Goal: Transaction & Acquisition: Purchase product/service

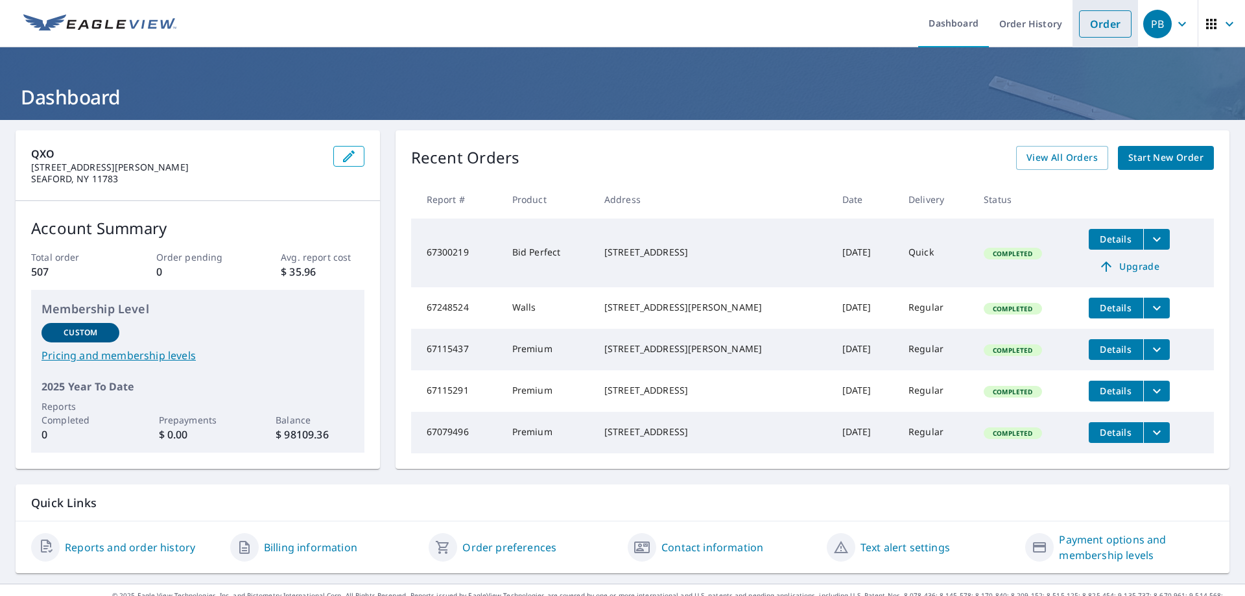
click at [1096, 26] on link "Order" at bounding box center [1105, 23] width 53 height 27
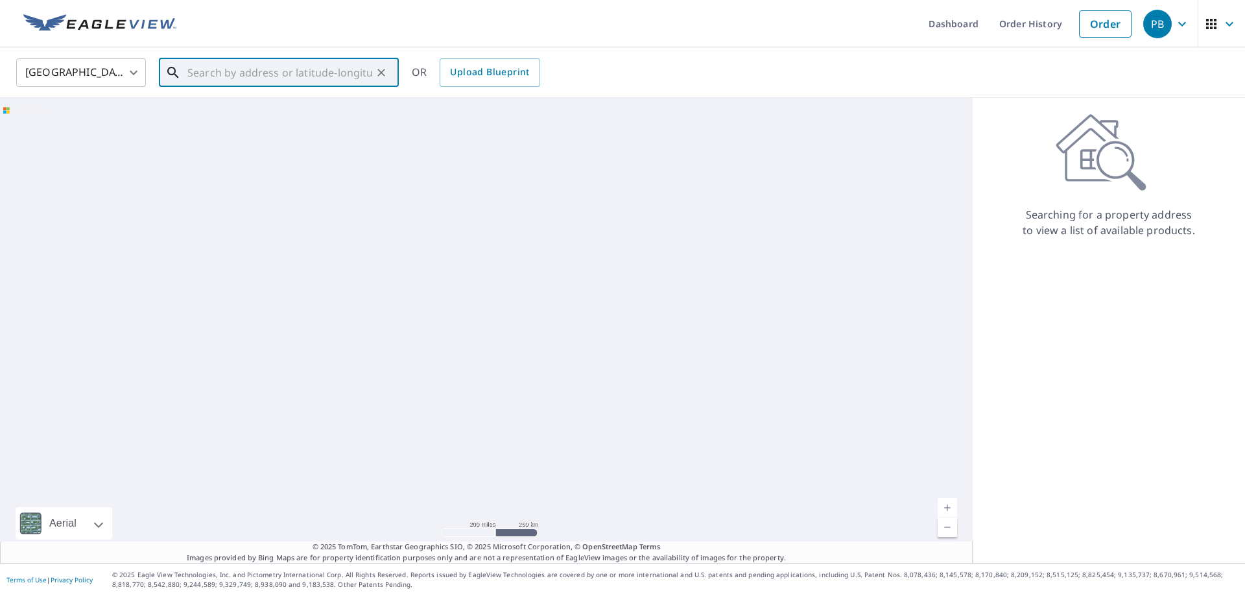
click at [190, 70] on input "text" at bounding box center [279, 72] width 185 height 36
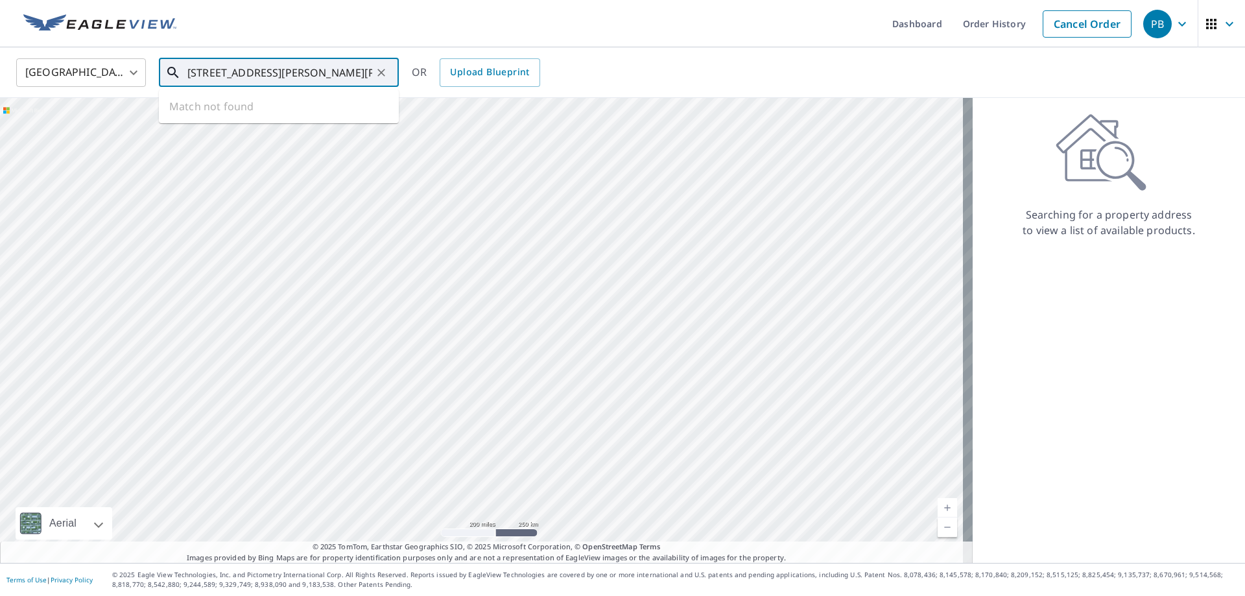
click at [242, 70] on input "[STREET_ADDRESS][PERSON_NAME][PERSON_NAME] neck" at bounding box center [279, 72] width 185 height 36
click at [220, 113] on span "[STREET_ADDRESS][PERSON_NAME][PERSON_NAME]" at bounding box center [287, 117] width 204 height 31
type input "[STREET_ADDRESS][PERSON_NAME][PERSON_NAME]"
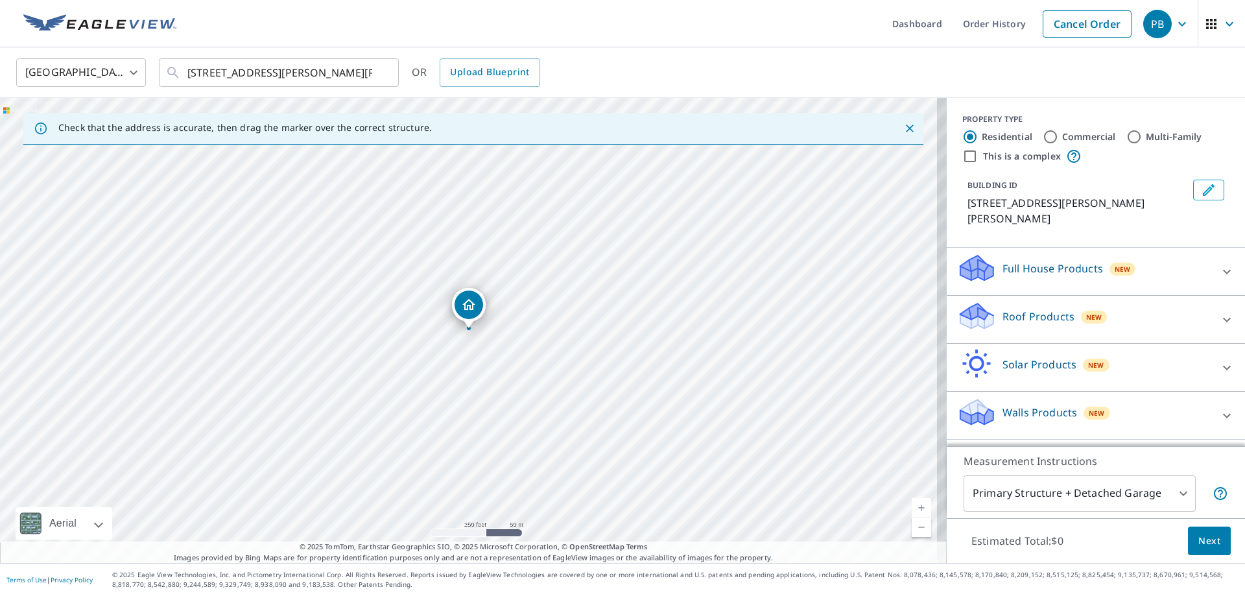
click at [1041, 311] on div "Roof Products New" at bounding box center [1084, 319] width 254 height 37
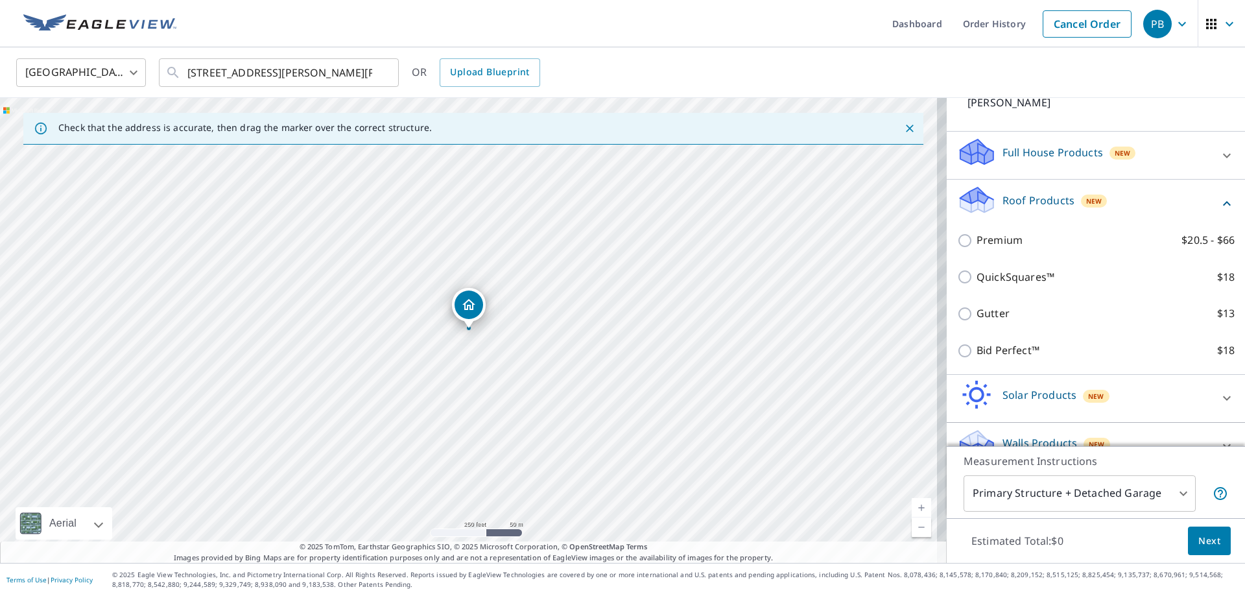
scroll to position [130, 0]
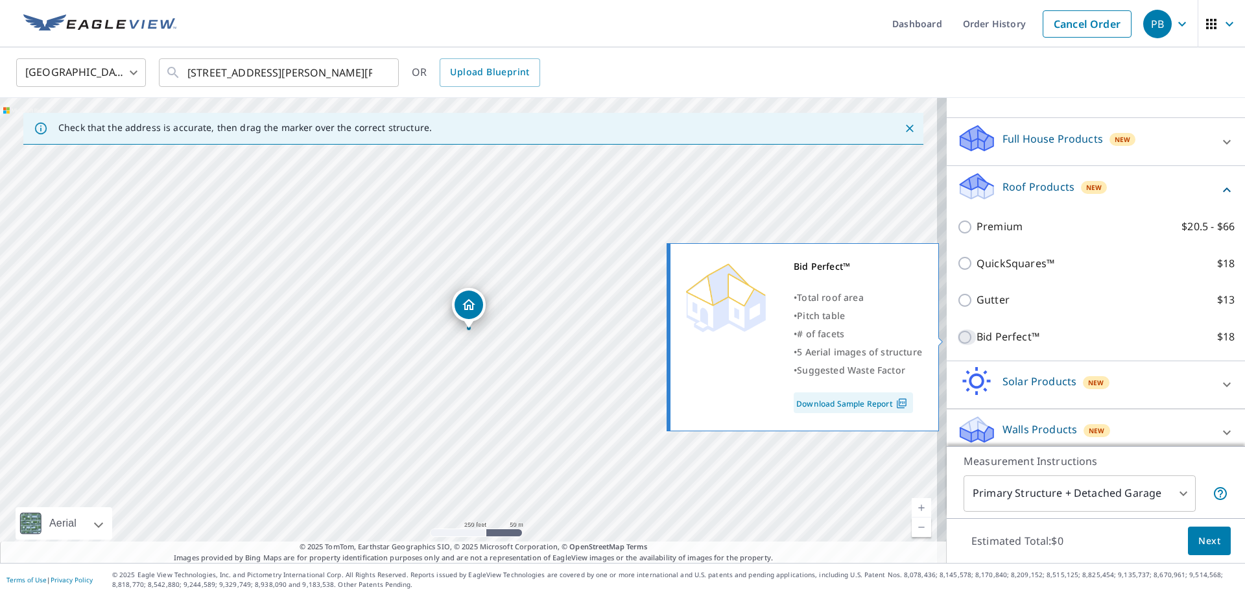
click at [957, 335] on input "Bid Perfect™ $18" at bounding box center [966, 337] width 19 height 16
checkbox input "true"
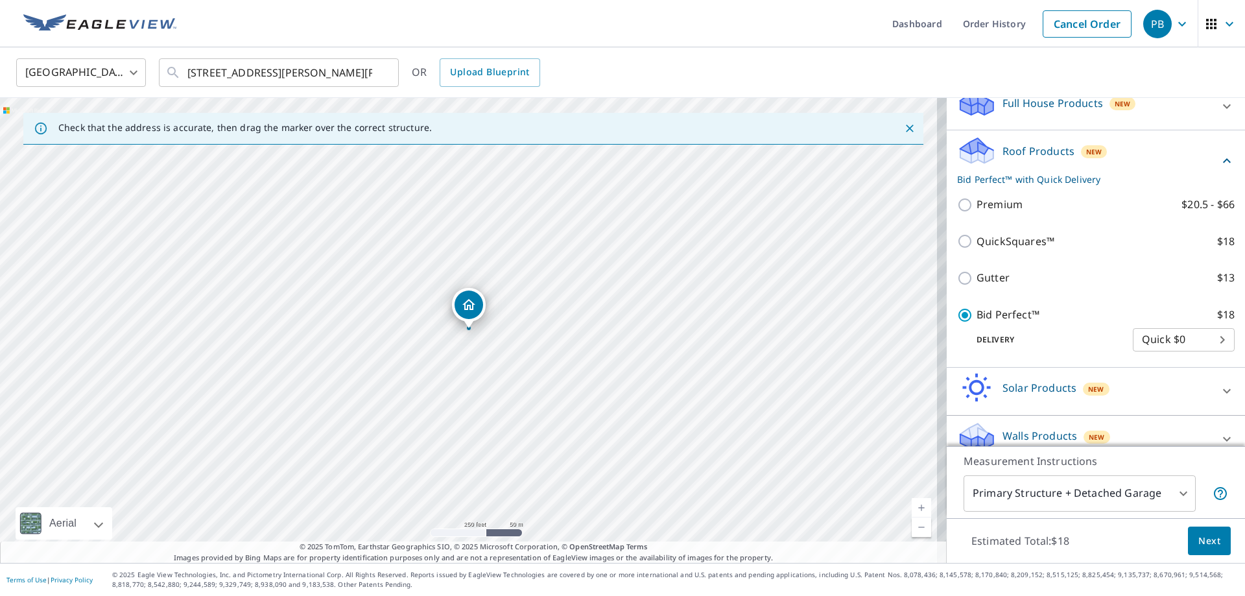
scroll to position [183, 0]
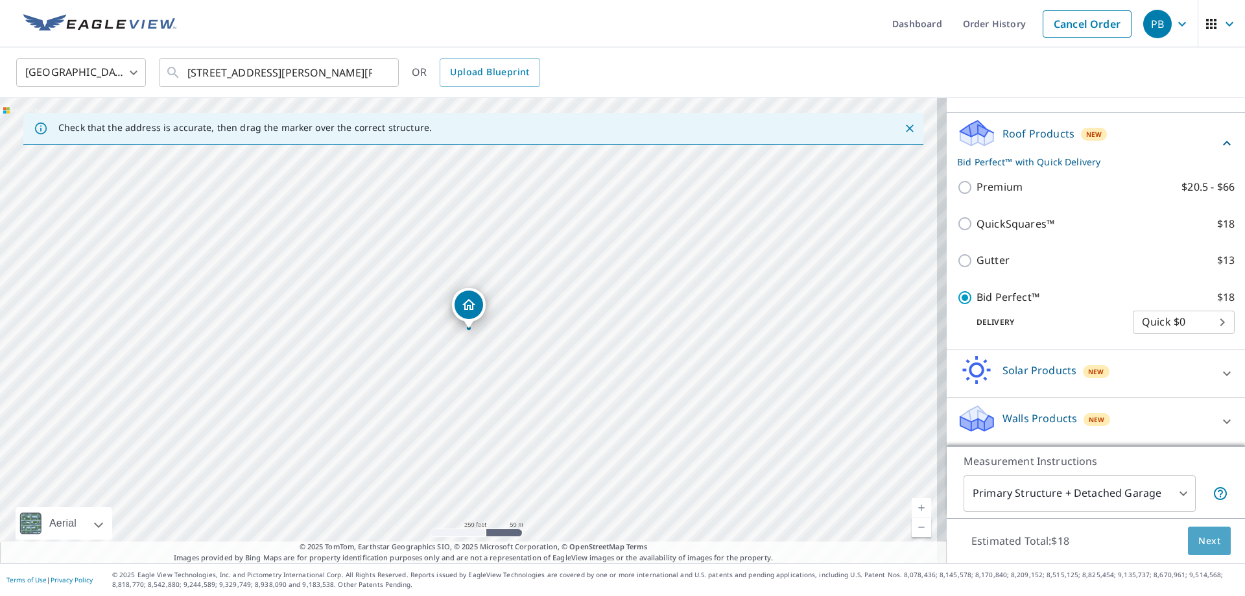
click at [1198, 539] on span "Next" at bounding box center [1209, 541] width 22 height 16
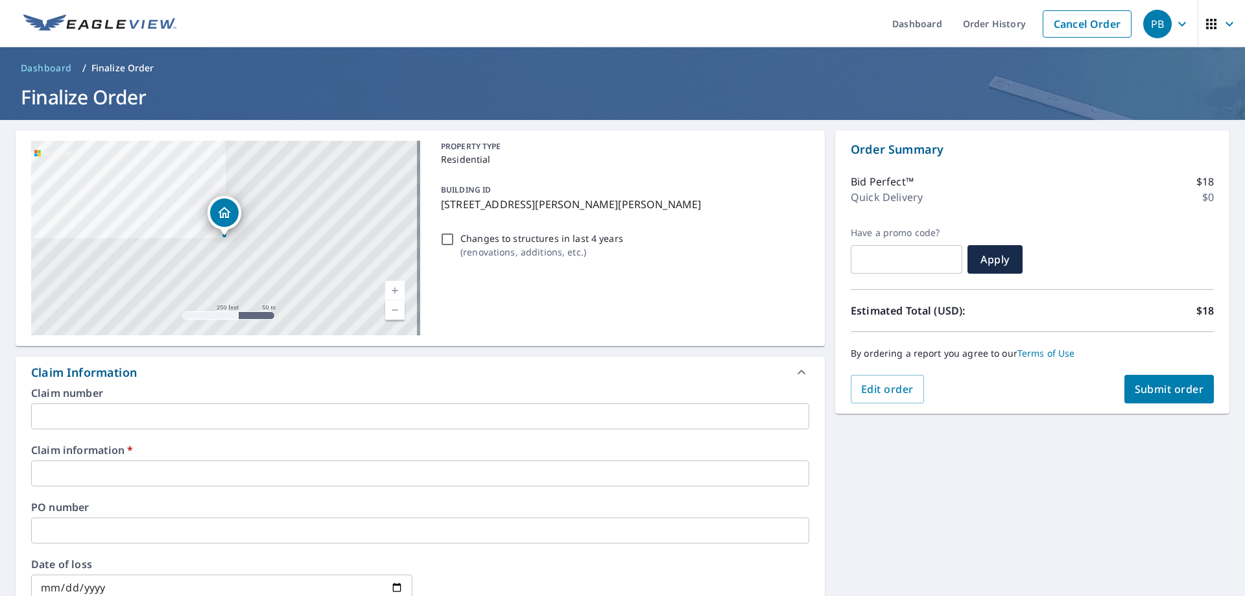
click at [364, 475] on input "text" at bounding box center [420, 473] width 778 height 26
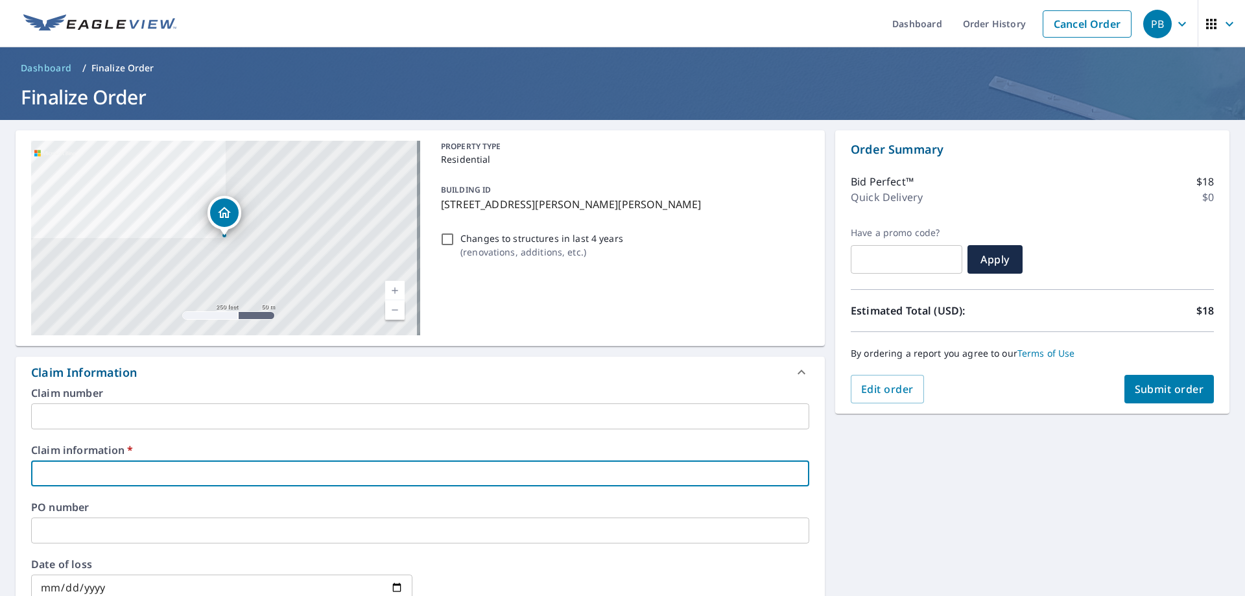
type input "433471"
checkbox input "true"
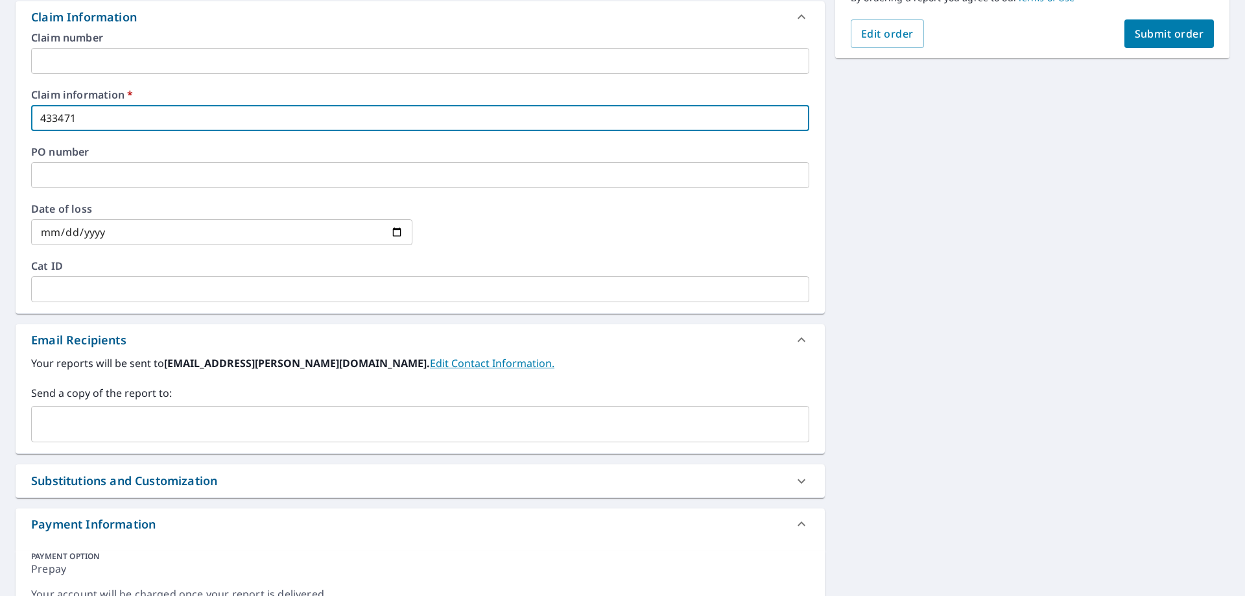
scroll to position [389, 0]
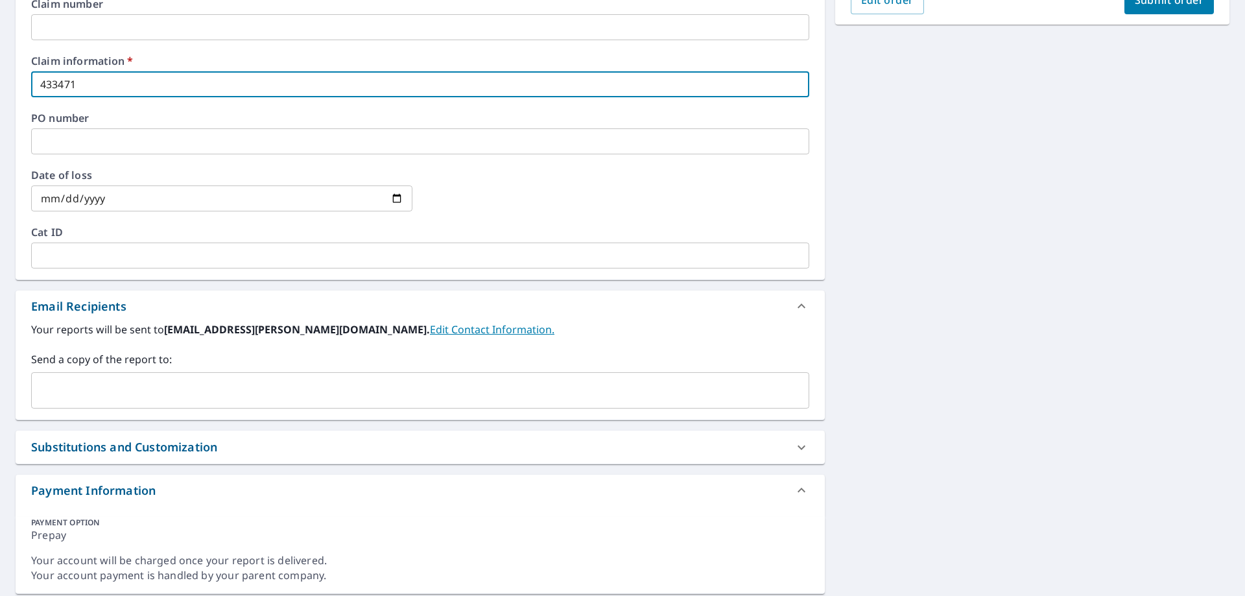
click at [168, 394] on input "text" at bounding box center [410, 390] width 747 height 25
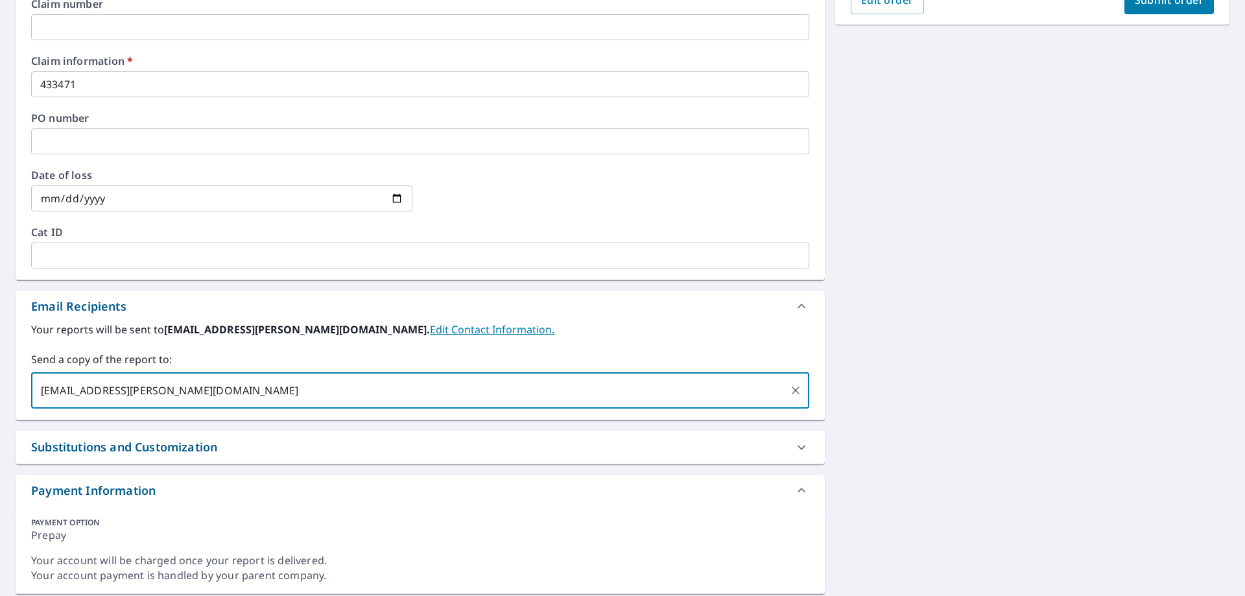
click at [196, 388] on input "[EMAIL_ADDRESS][PERSON_NAME][DOMAIN_NAME]" at bounding box center [410, 390] width 747 height 25
type input "[EMAIL_ADDRESS][PERSON_NAME][DOMAIN_NAME]"
checkbox input "true"
click at [272, 399] on input "text" at bounding box center [528, 390] width 512 height 25
type input "[EMAIL_ADDRESS][PERSON_NAME][DOMAIN_NAME]"
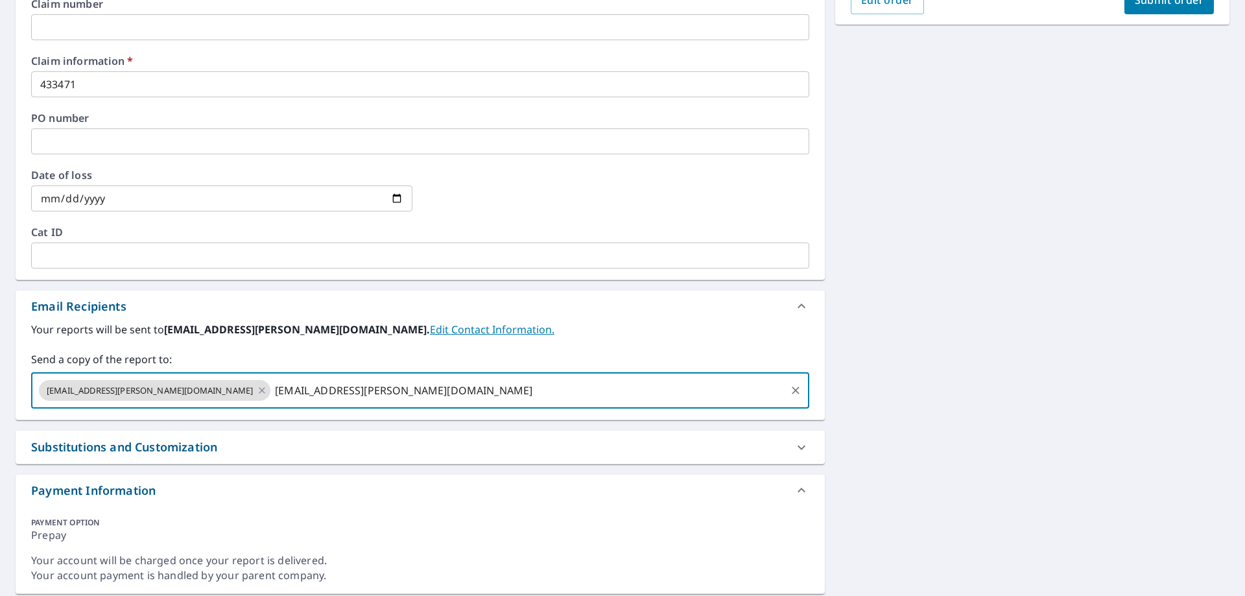
checkbox input "true"
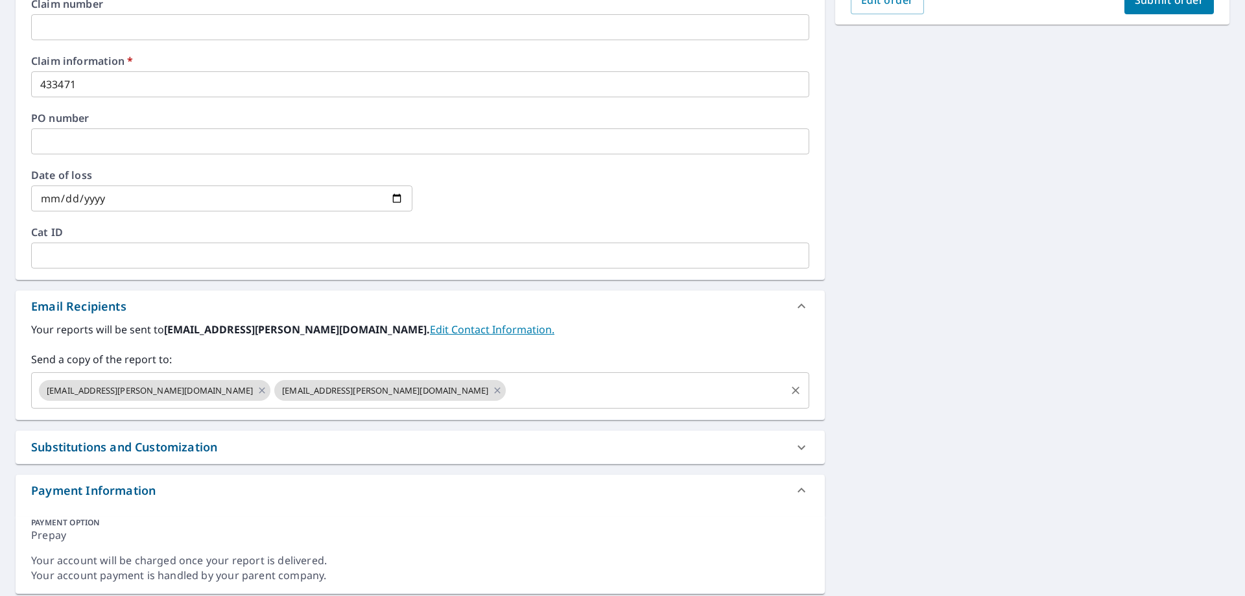
click at [508, 387] on input "text" at bounding box center [646, 390] width 276 height 25
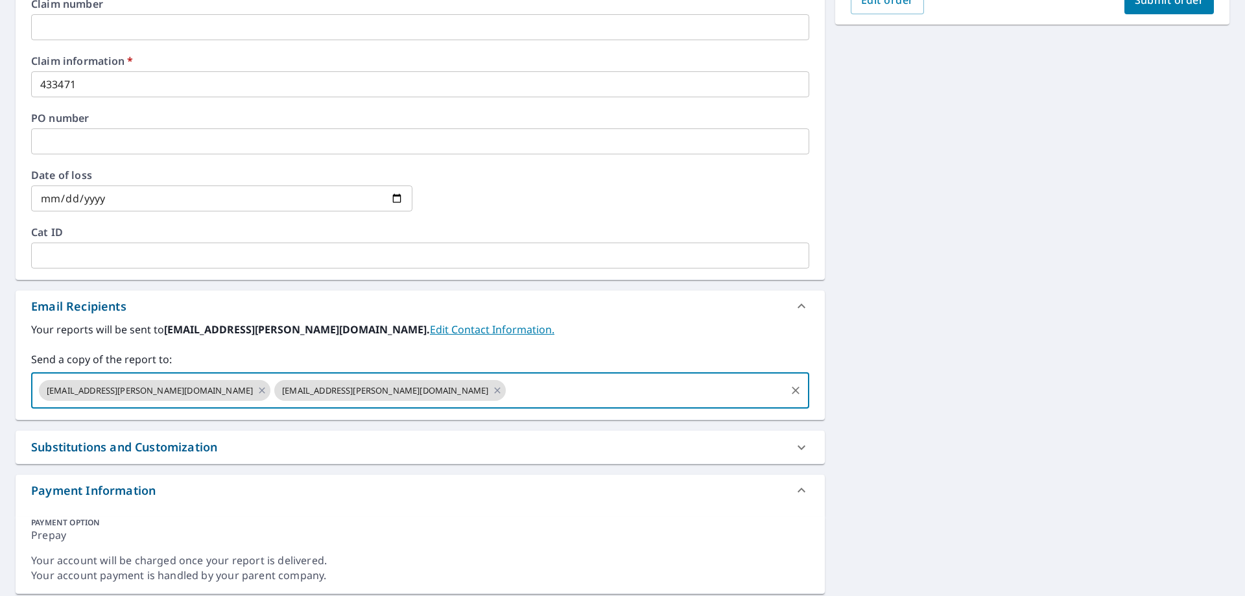
paste input "[EMAIL_ADDRESS][DOMAIN_NAME]"
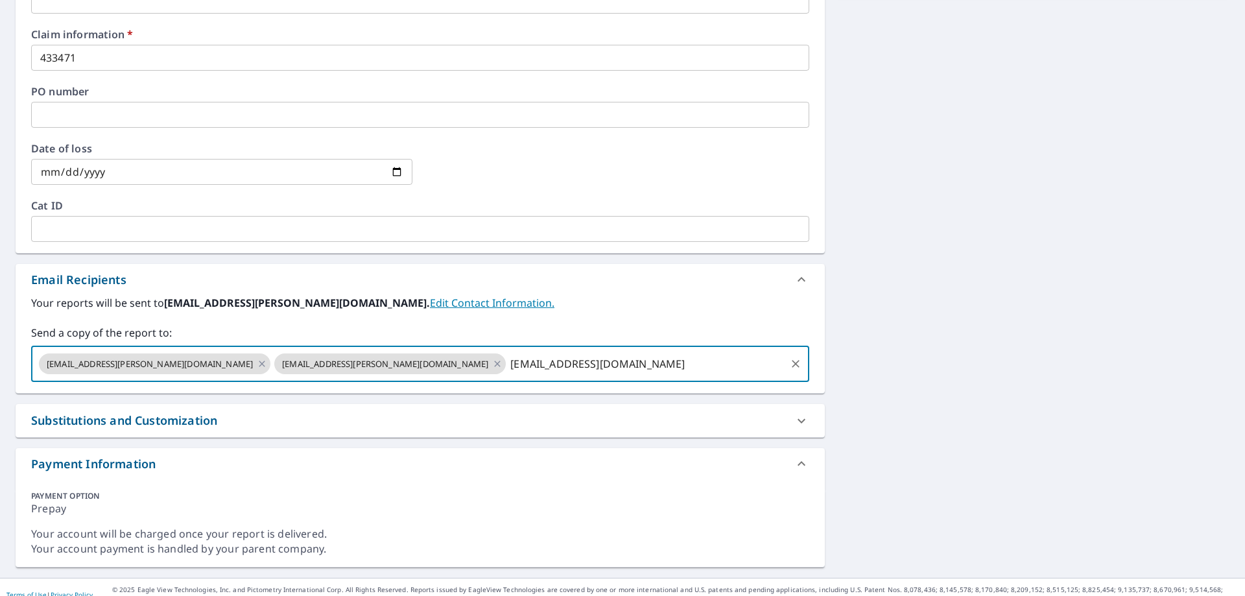
scroll to position [430, 0]
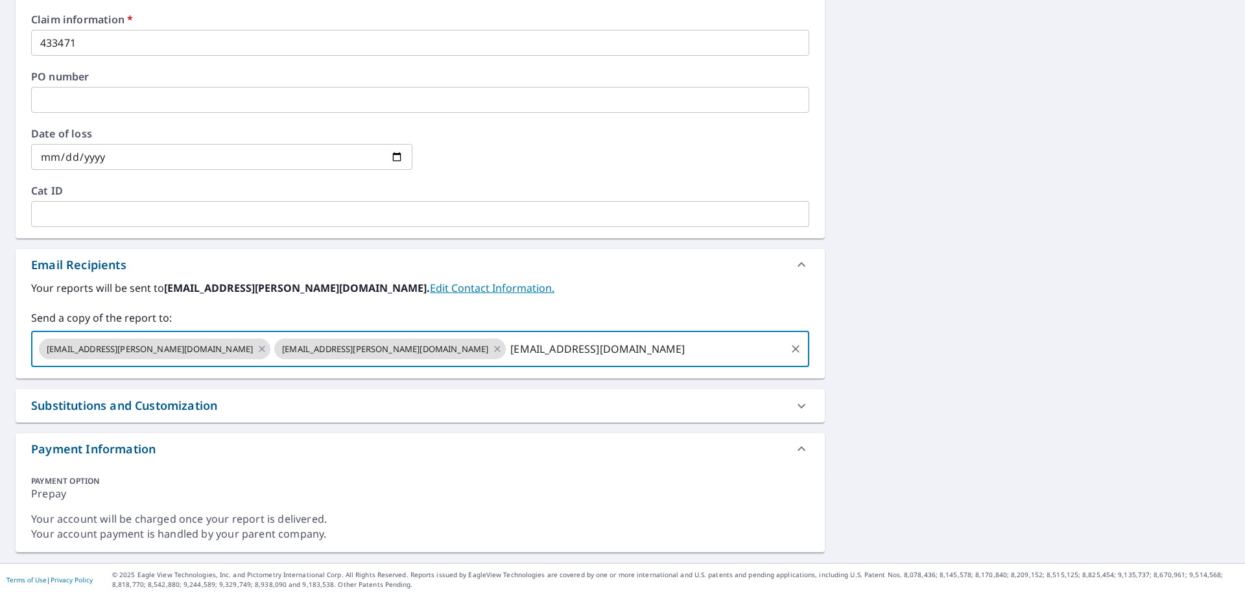
type input "[EMAIL_ADDRESS][DOMAIN_NAME]"
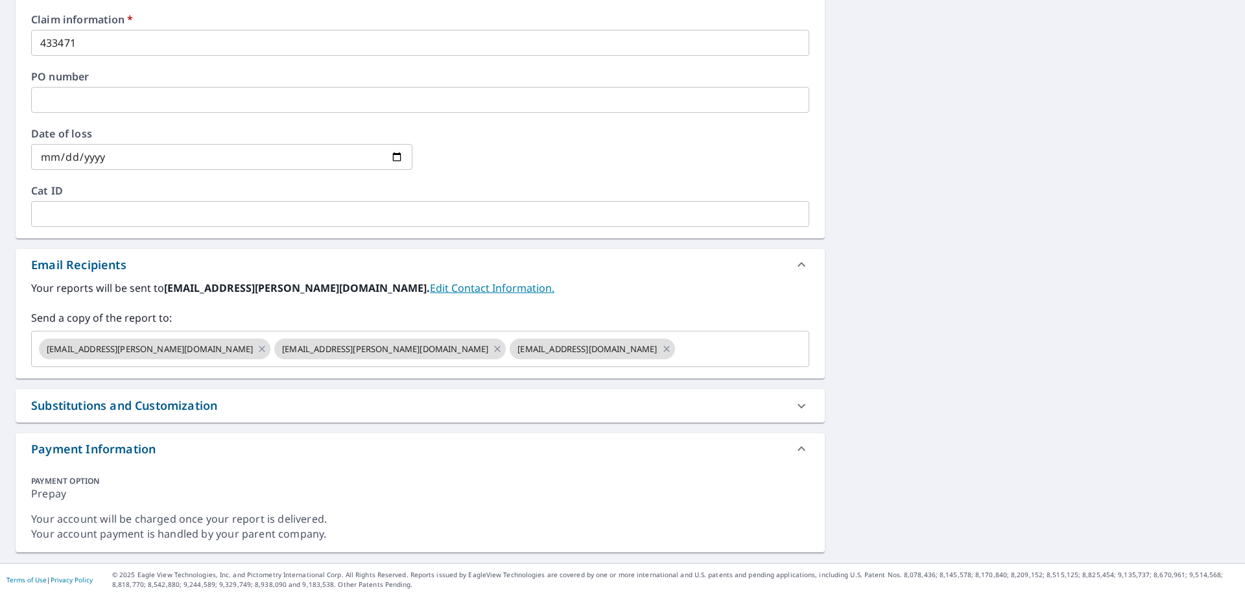
click at [425, 454] on div "Payment Information" at bounding box center [408, 449] width 755 height 18
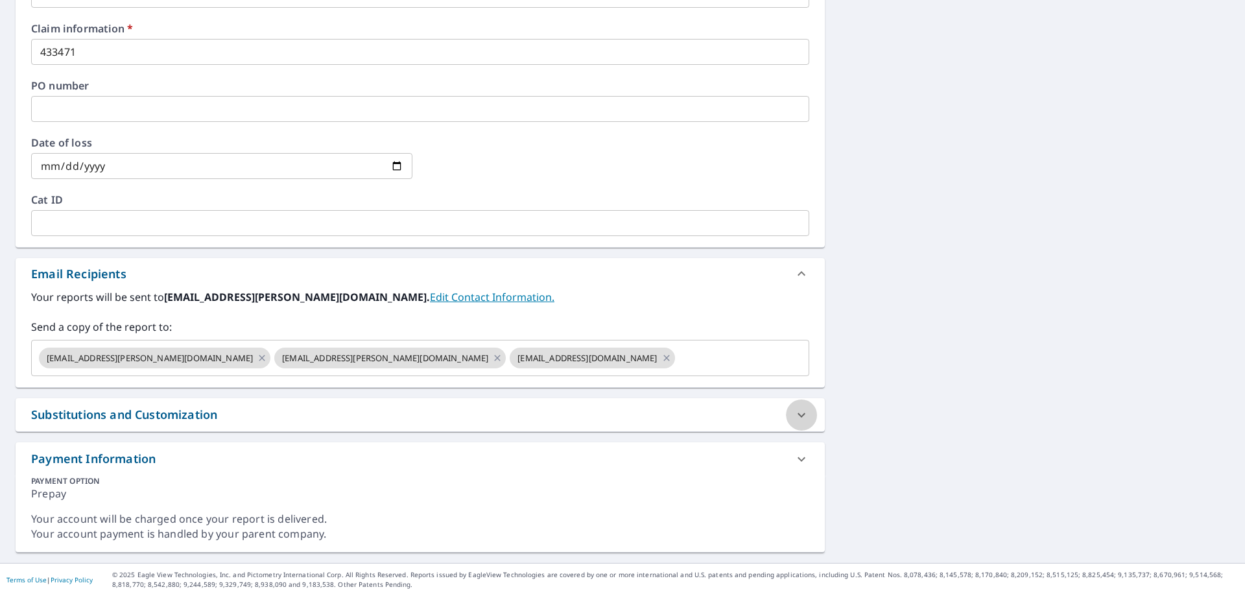
click at [794, 414] on icon at bounding box center [802, 415] width 16 height 16
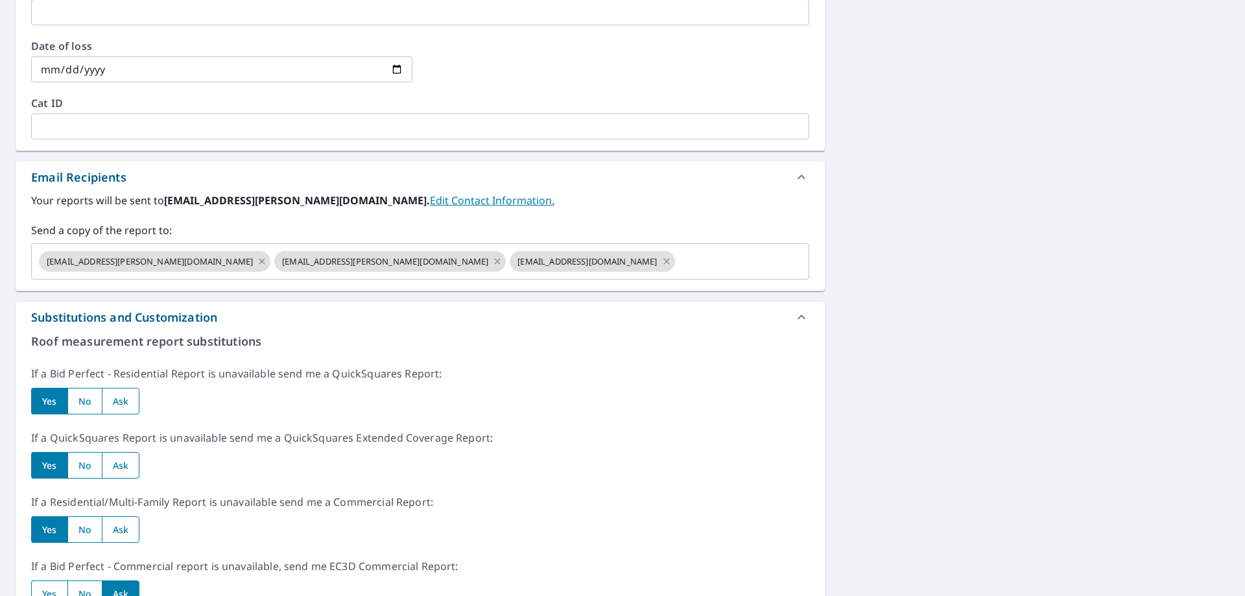
scroll to position [519, 0]
click at [794, 317] on icon at bounding box center [802, 317] width 16 height 16
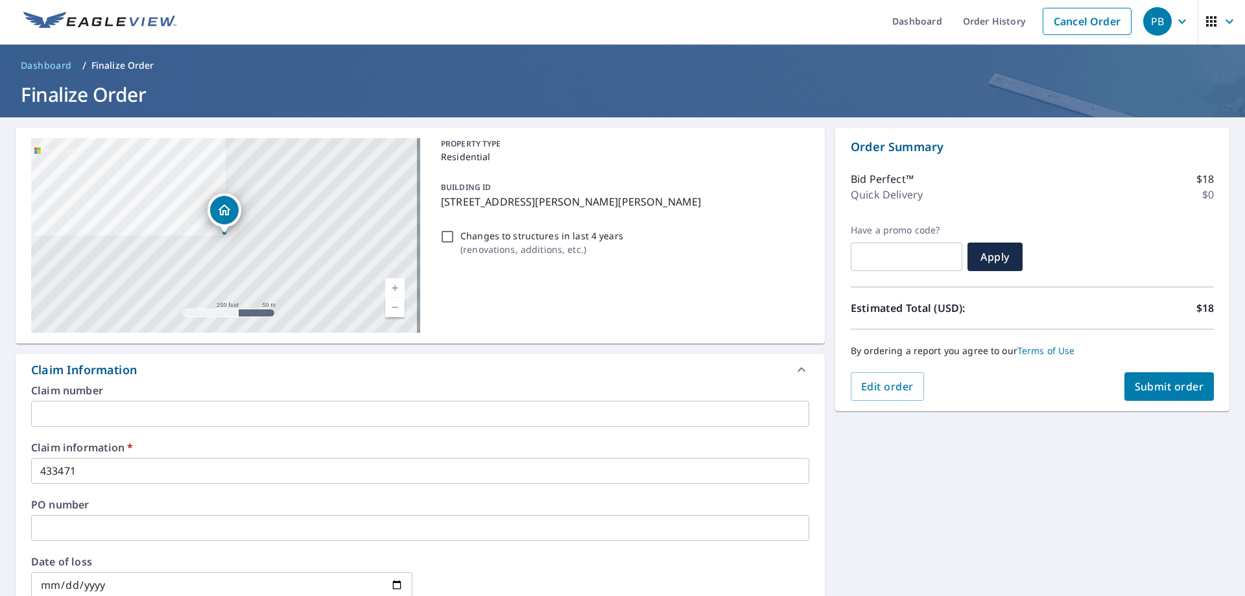
scroll to position [0, 0]
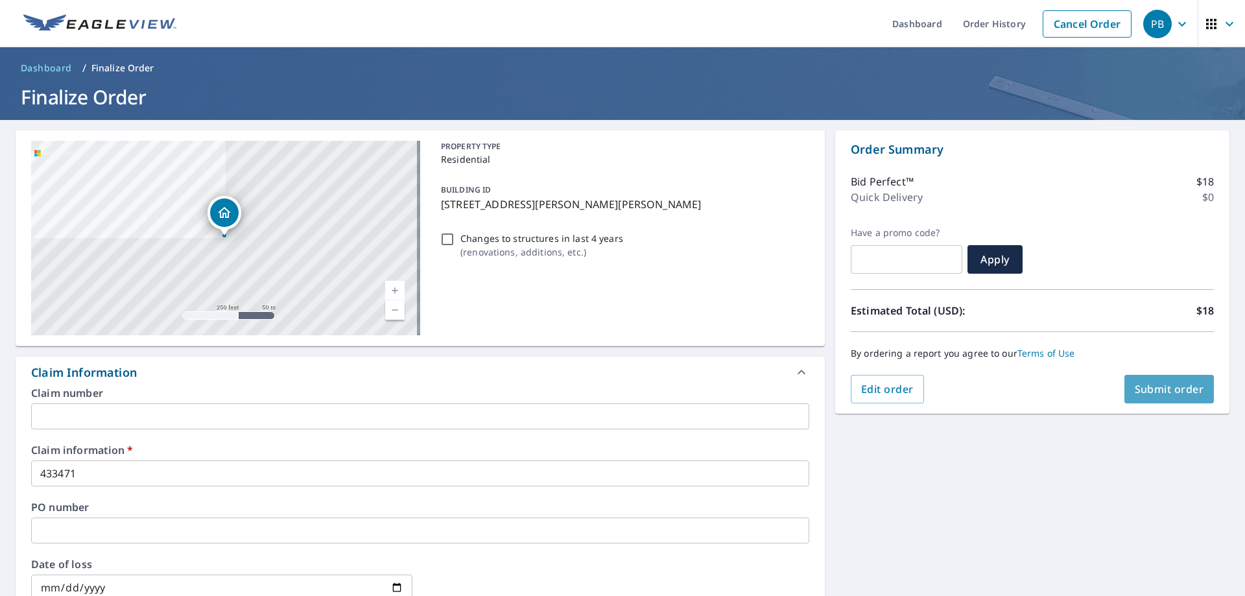
click at [1192, 392] on span "Submit order" at bounding box center [1169, 389] width 69 height 14
checkbox input "true"
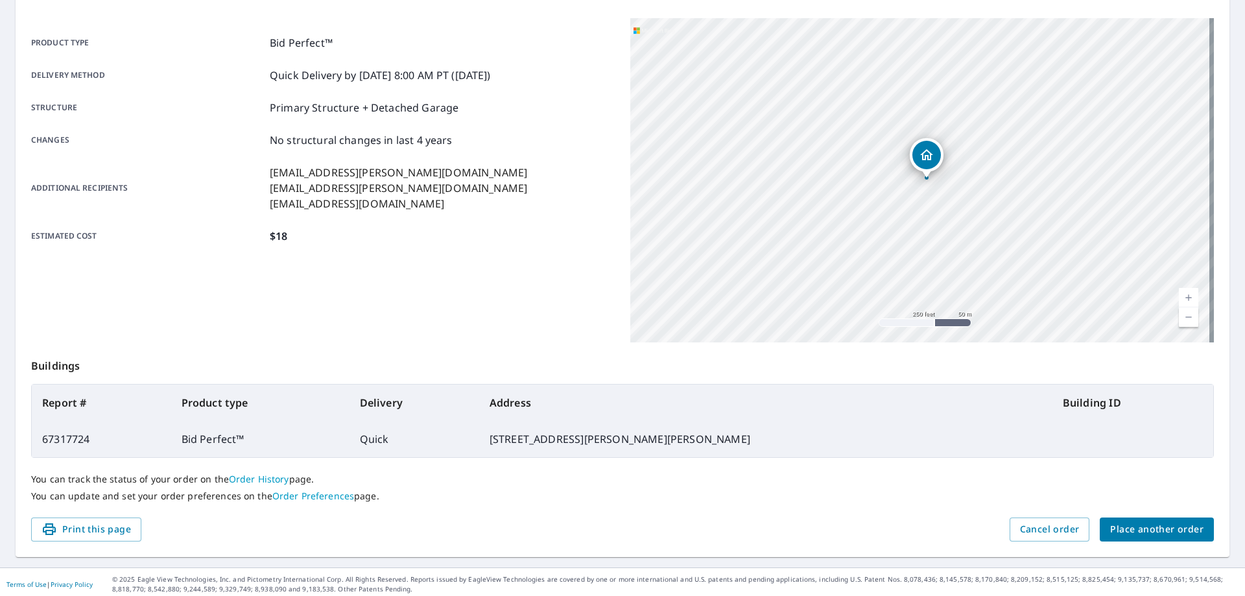
scroll to position [167, 0]
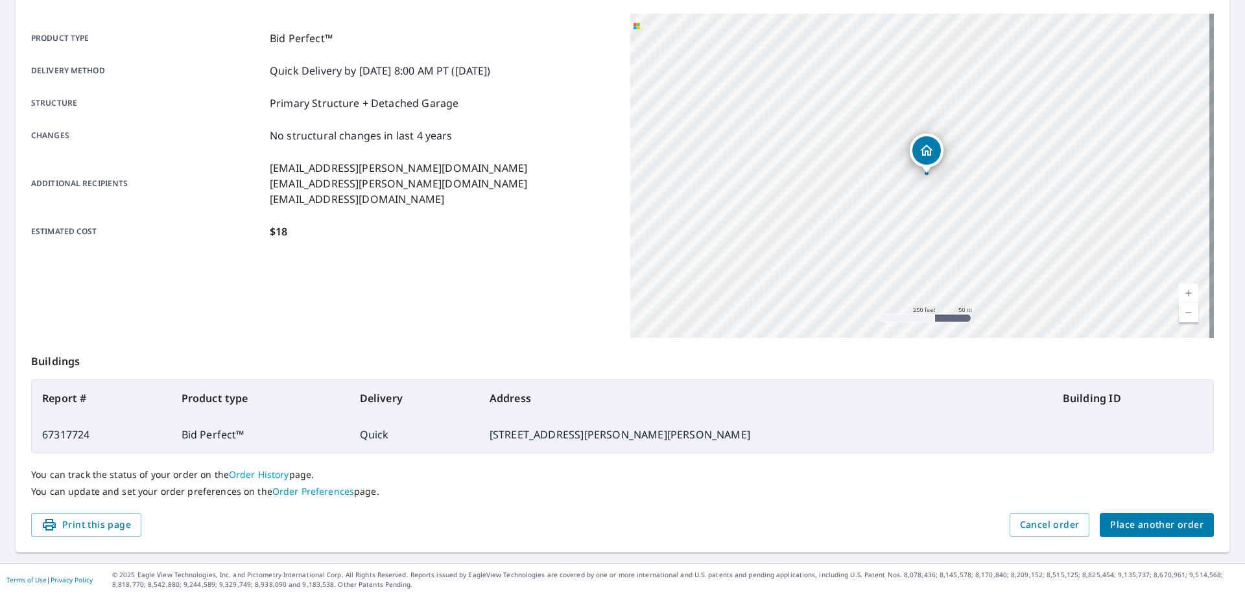
click at [311, 491] on link "Order Preferences" at bounding box center [313, 491] width 82 height 12
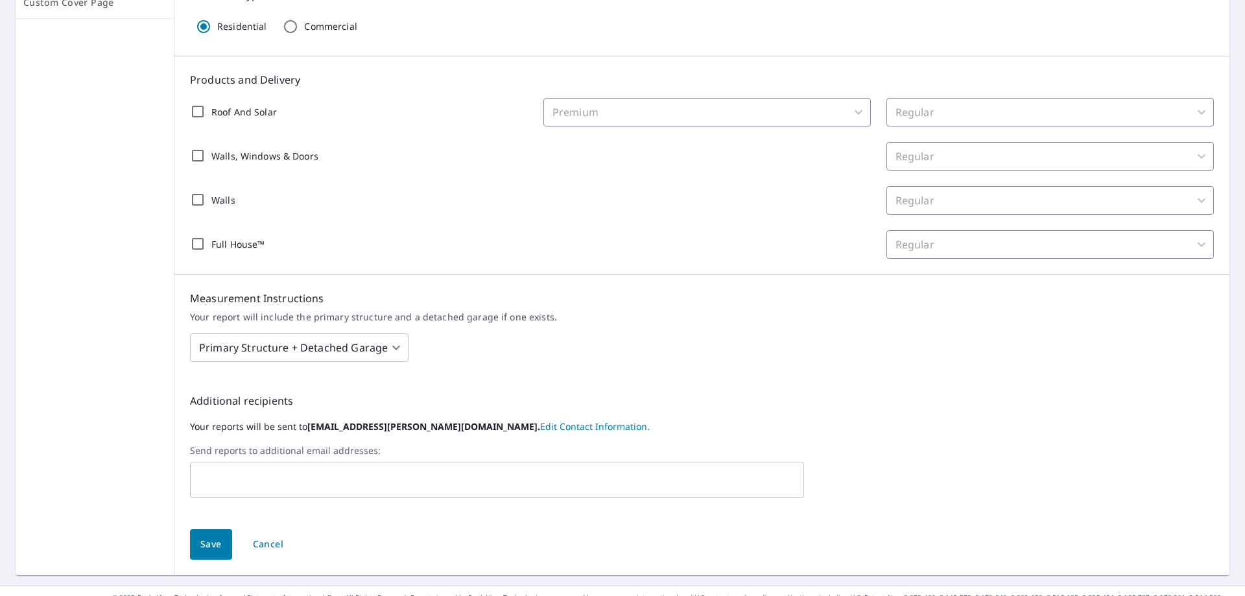
scroll to position [259, 0]
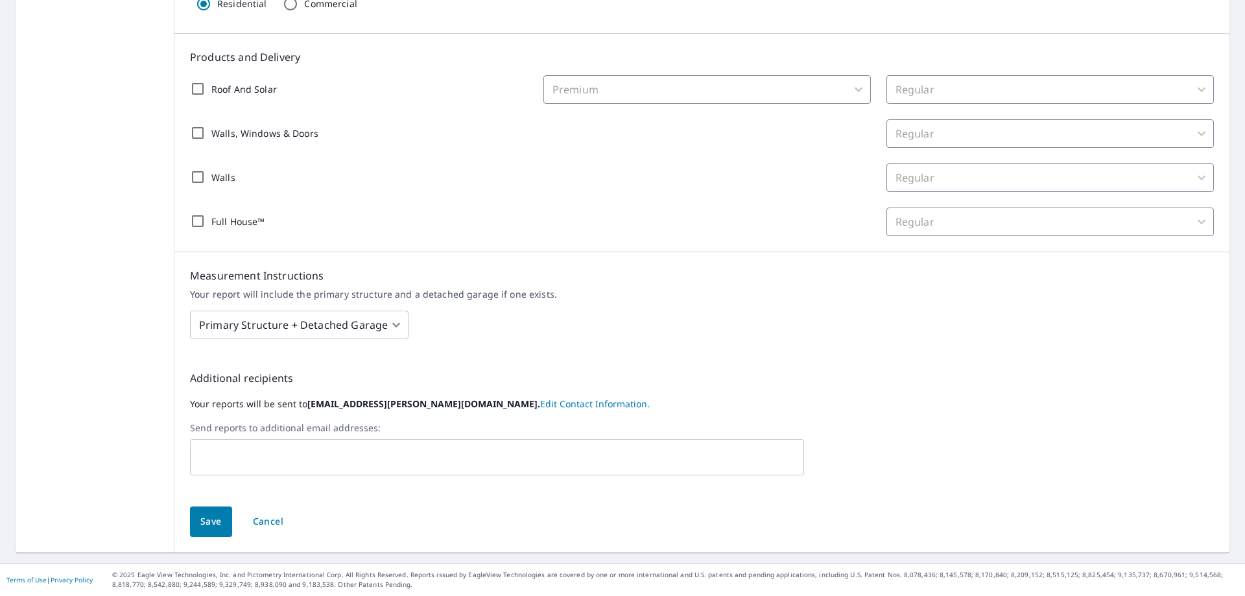
click at [390, 327] on body "PB PB Dashboard Order History Order PB Dashboard / Order Preferences / Product …" at bounding box center [622, 298] width 1245 height 596
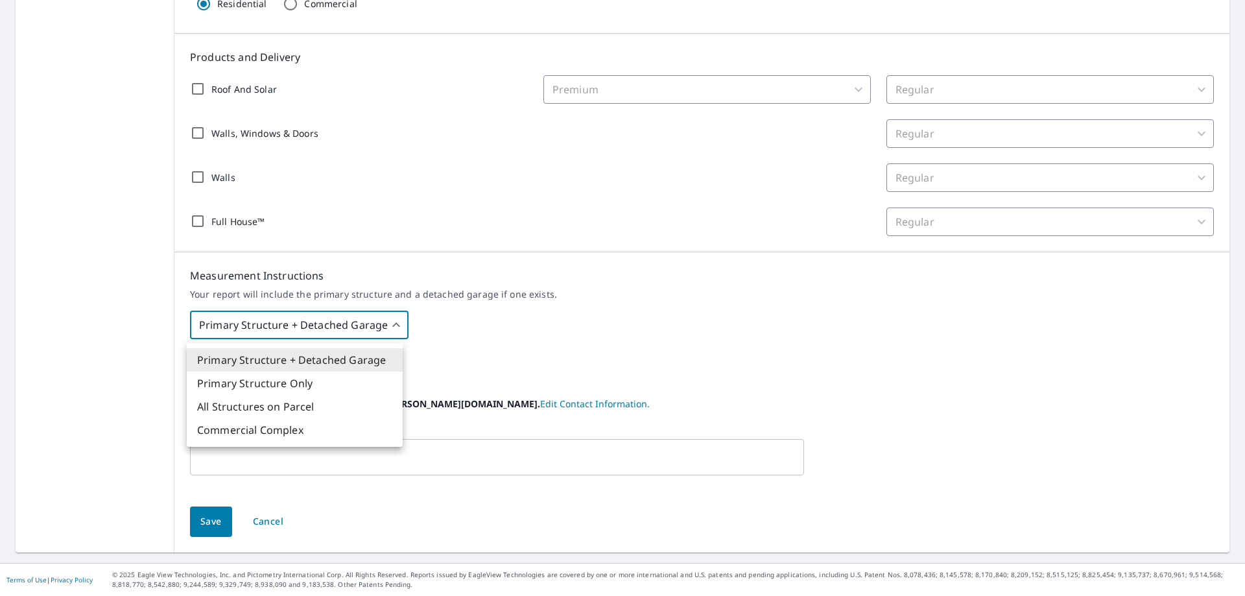
click at [569, 326] on div at bounding box center [622, 298] width 1245 height 596
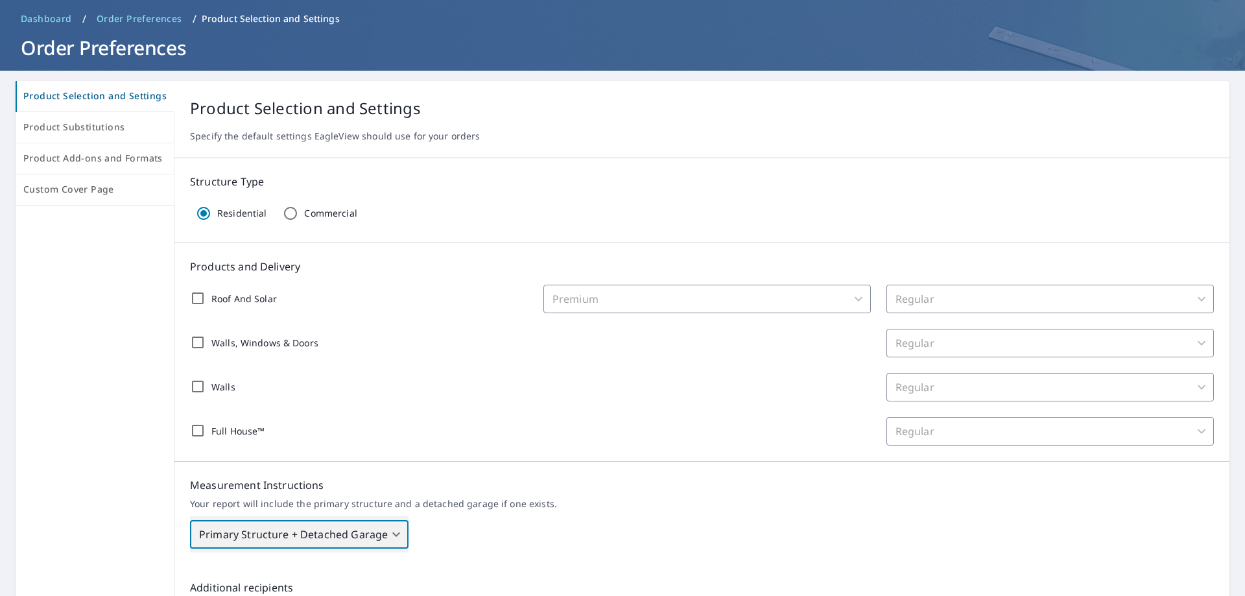
scroll to position [0, 0]
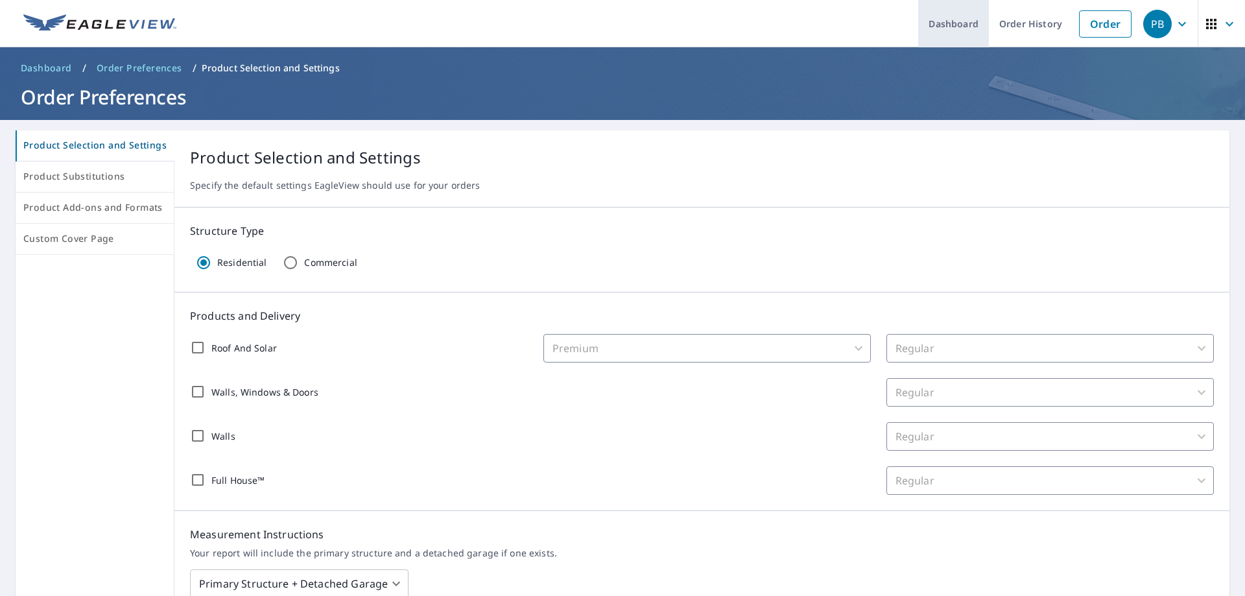
click at [930, 16] on link "Dashboard" at bounding box center [953, 23] width 71 height 47
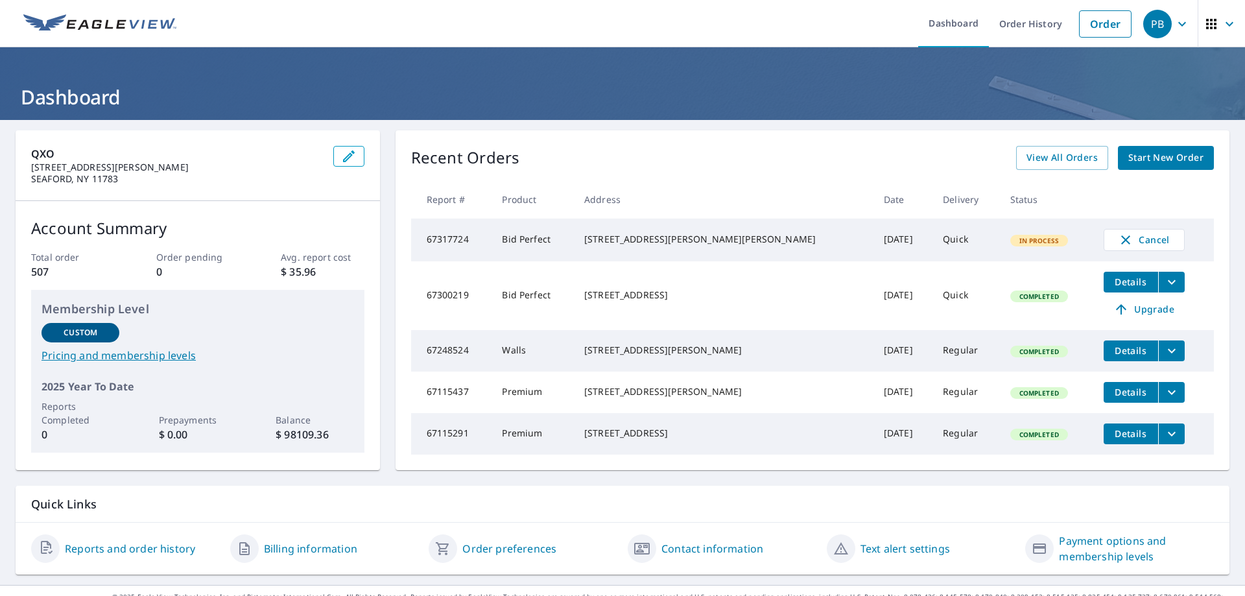
click at [524, 241] on td "Bid Perfect" at bounding box center [532, 239] width 82 height 43
click at [997, 29] on link "Order History" at bounding box center [1031, 23] width 84 height 47
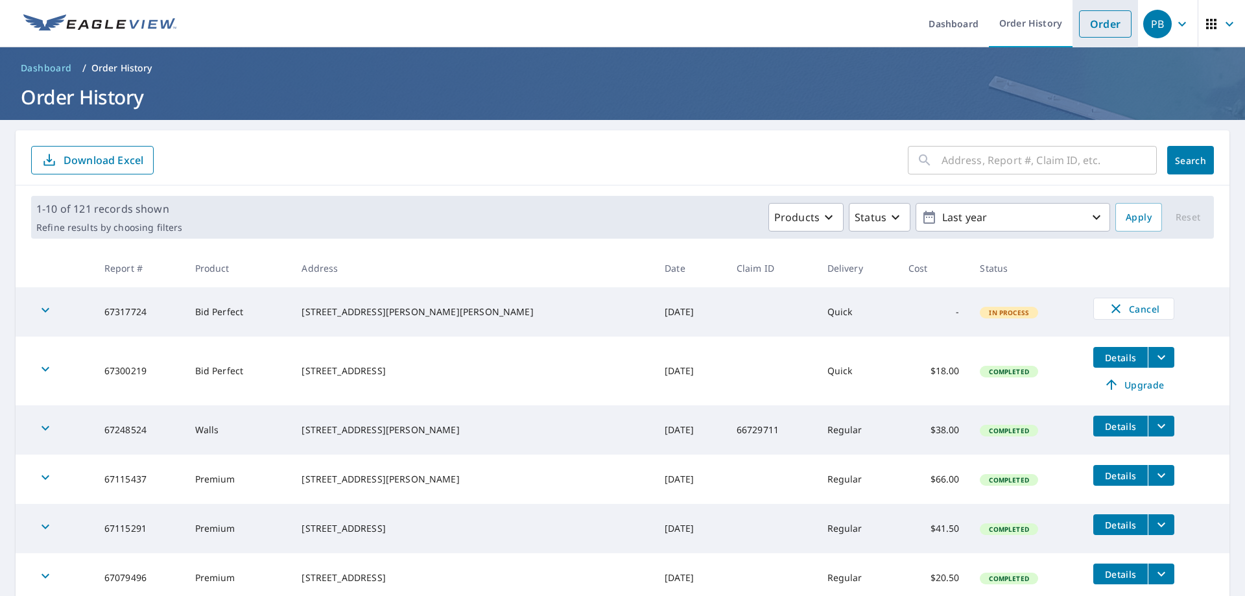
click at [1101, 29] on link "Order" at bounding box center [1105, 23] width 53 height 27
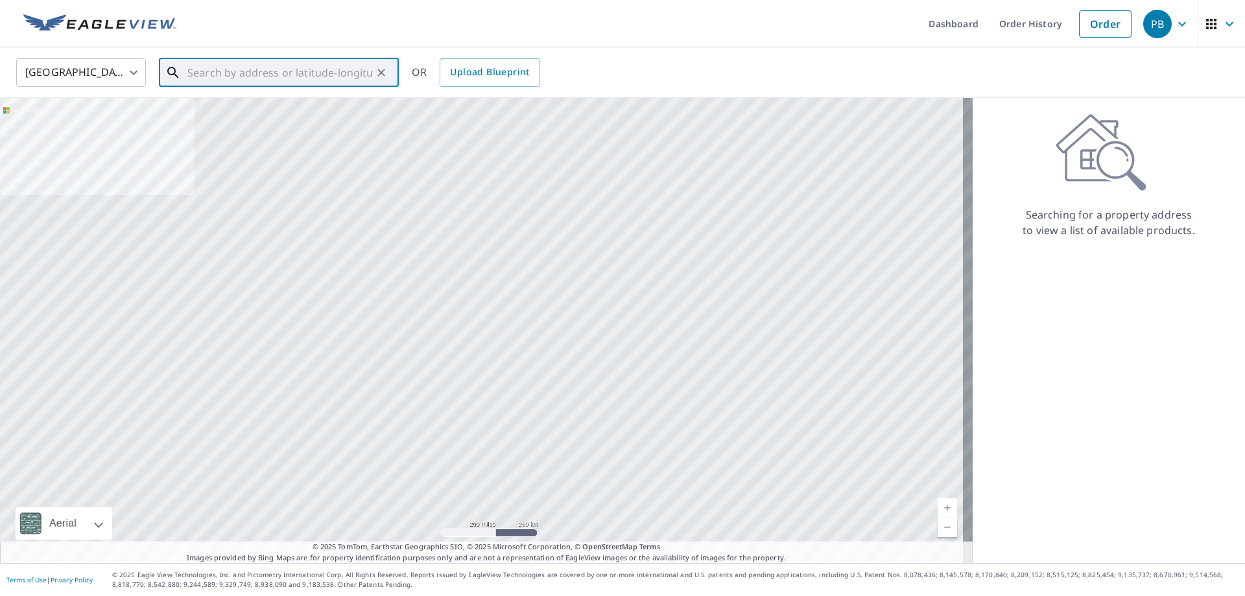
click at [192, 70] on input "text" at bounding box center [279, 72] width 185 height 36
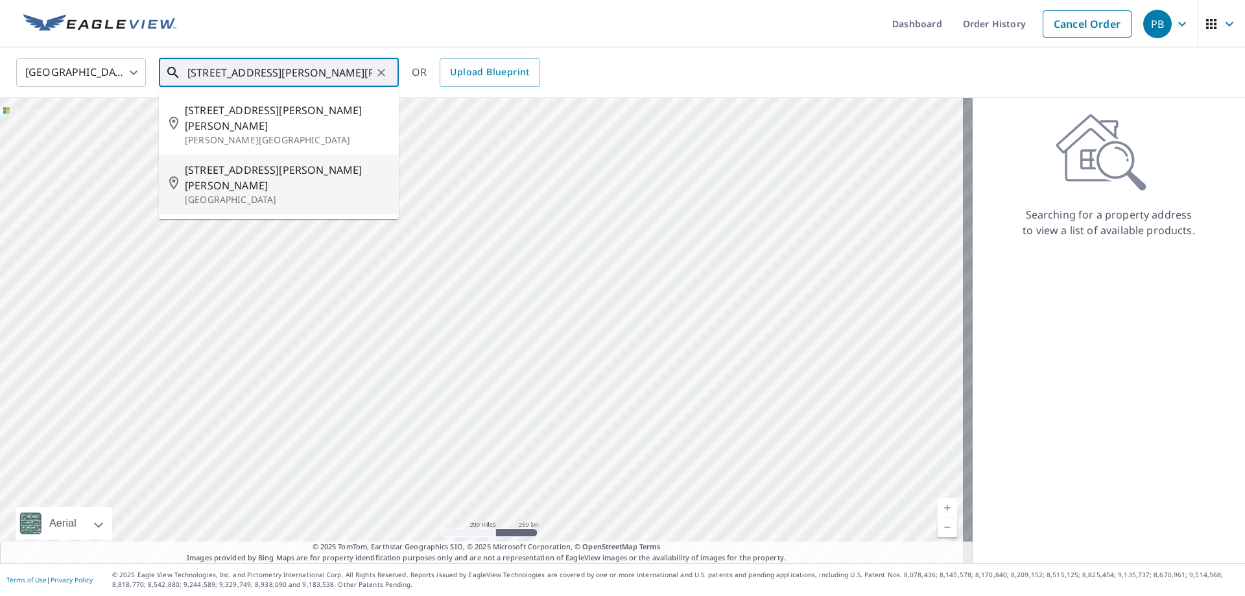
click at [200, 193] on p "[GEOGRAPHIC_DATA]" at bounding box center [287, 199] width 204 height 13
type input "[STREET_ADDRESS][PERSON_NAME][PERSON_NAME]"
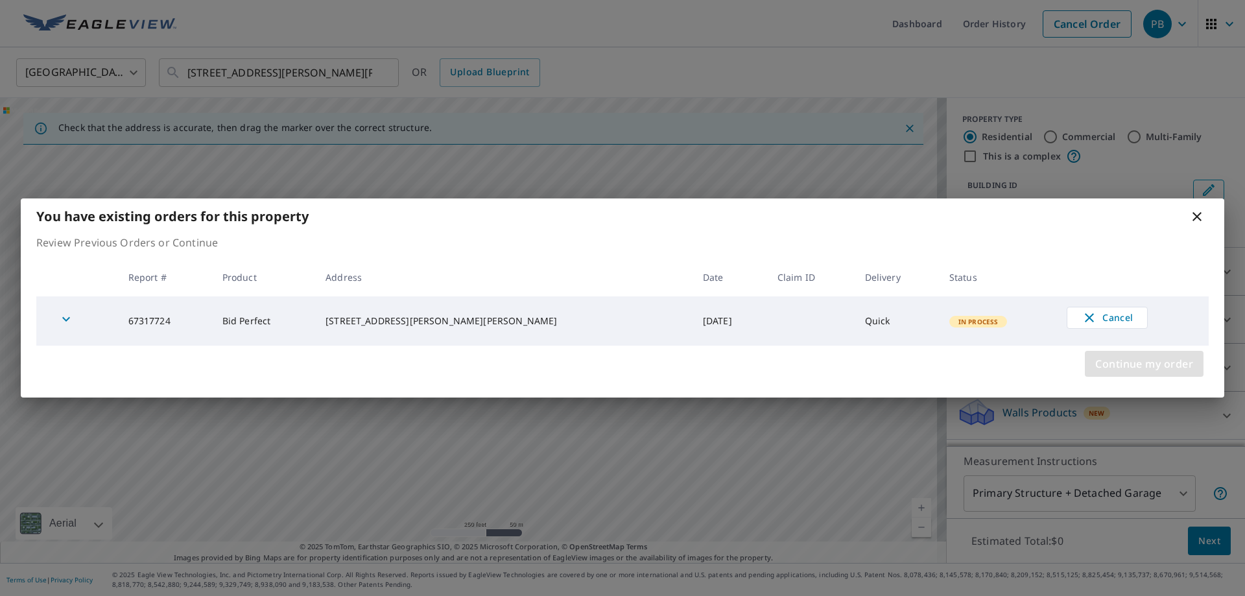
click at [1105, 370] on span "Continue my order" at bounding box center [1144, 364] width 98 height 18
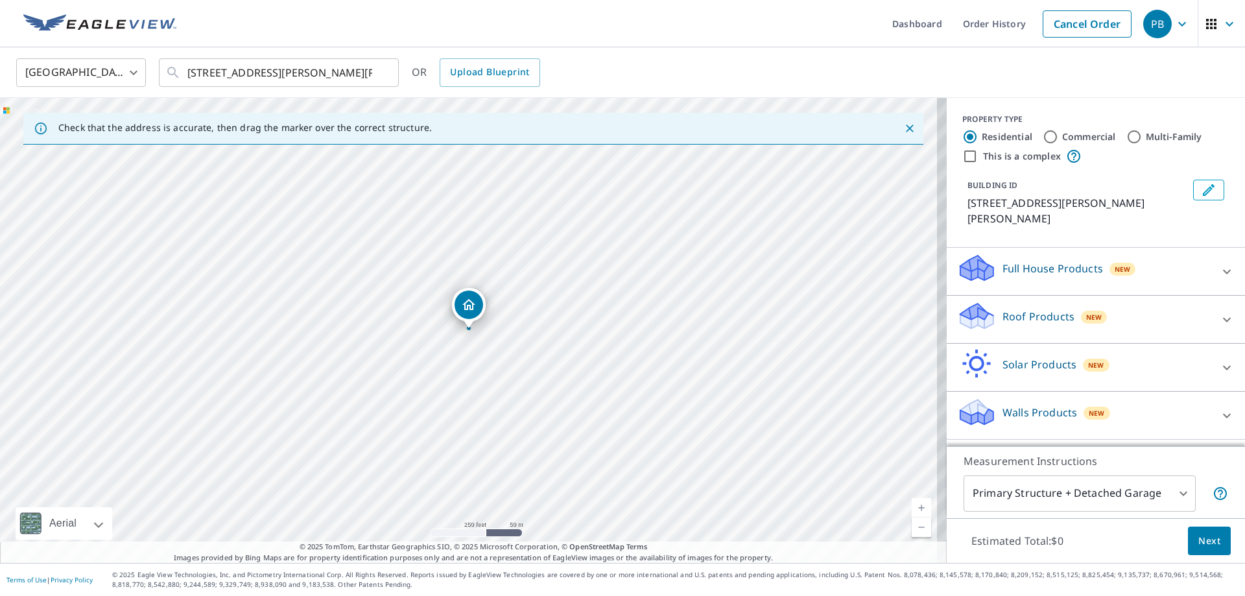
click at [1219, 312] on icon at bounding box center [1227, 320] width 16 height 16
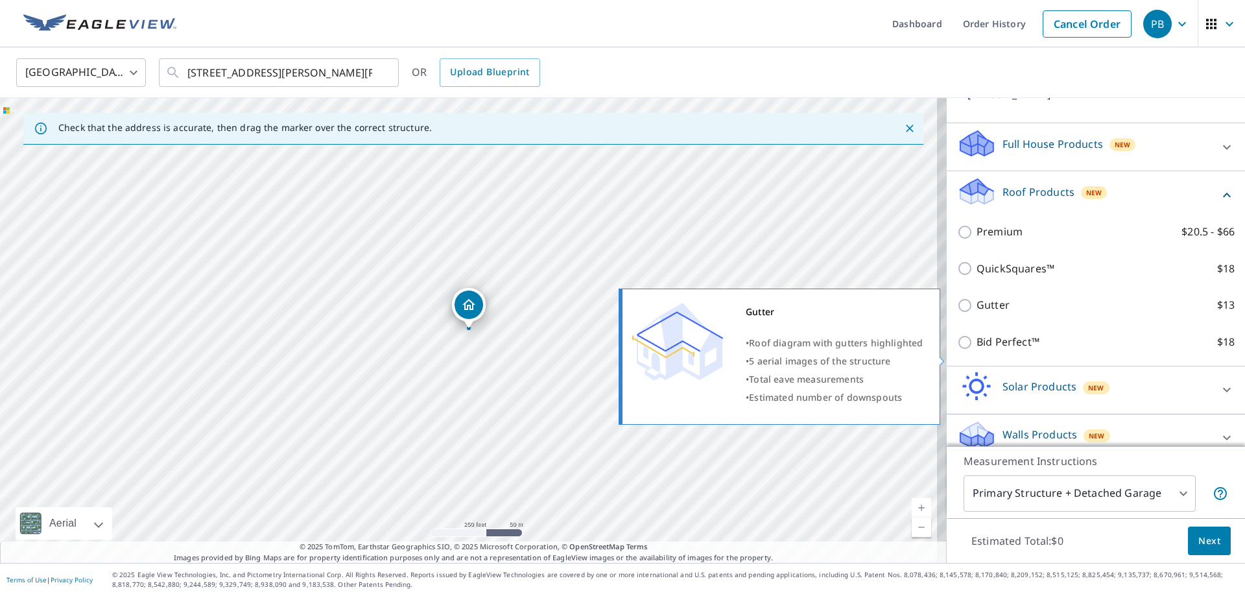
scroll to position [130, 0]
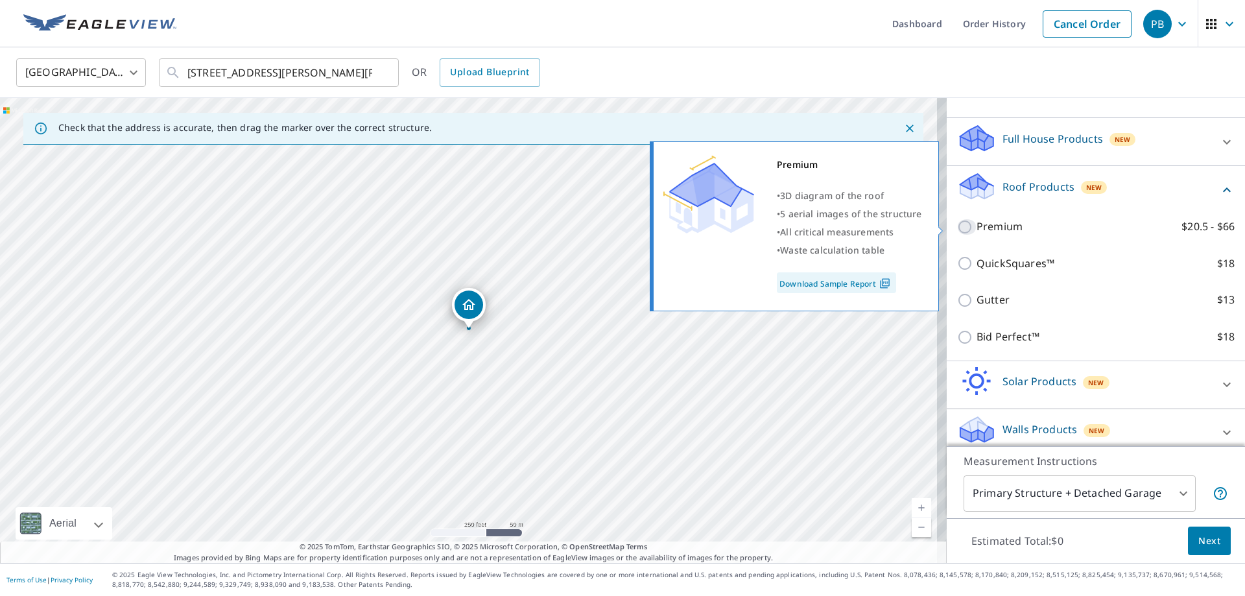
click at [957, 227] on input "Premium $20.5 - $66" at bounding box center [966, 227] width 19 height 16
checkbox input "true"
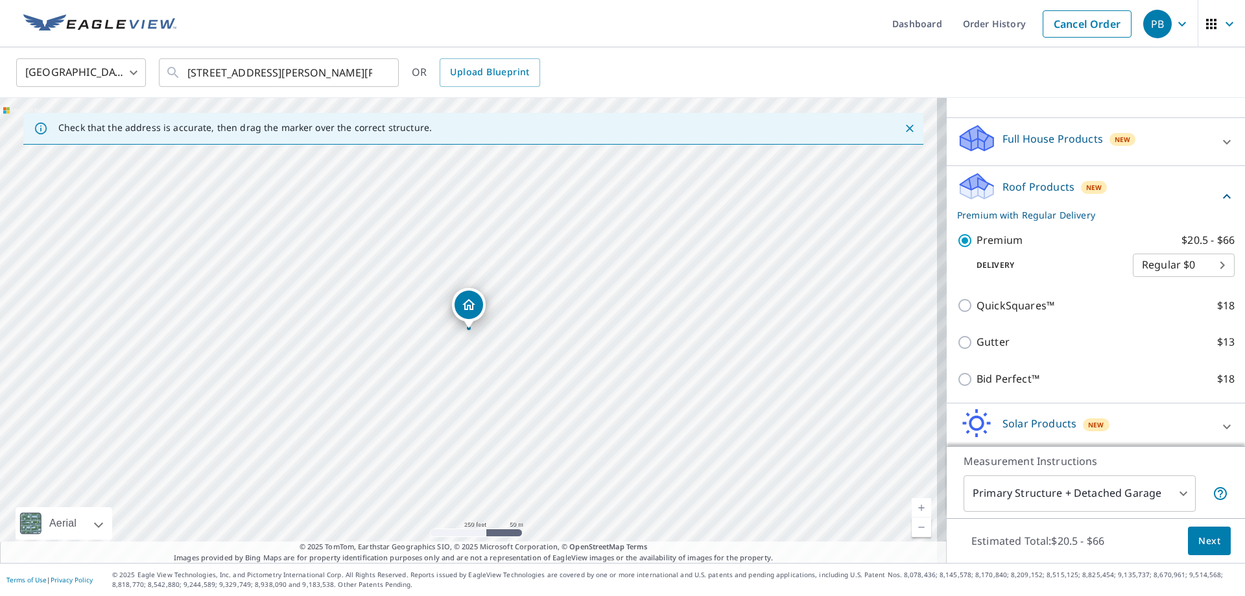
scroll to position [183, 0]
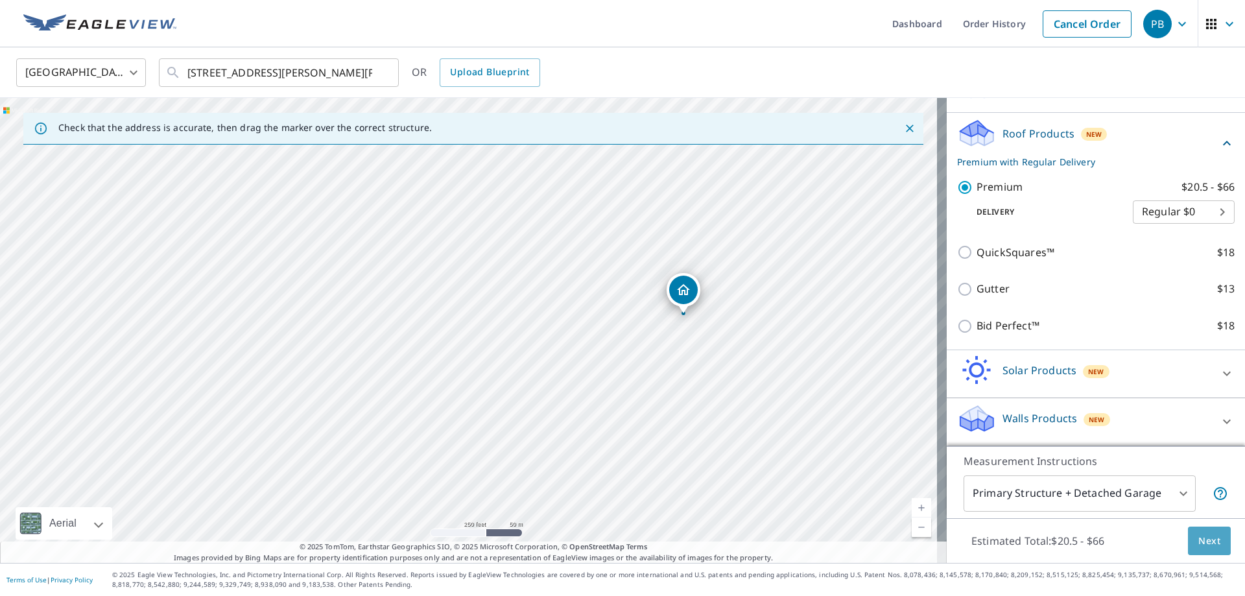
click at [1201, 540] on span "Next" at bounding box center [1209, 541] width 22 height 16
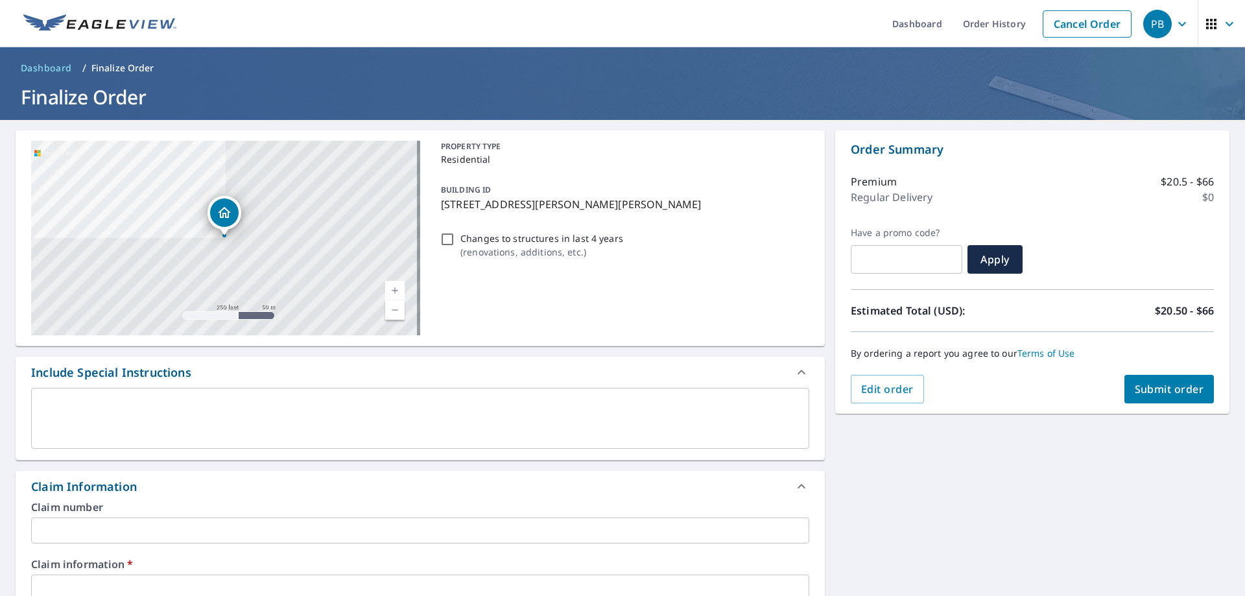
scroll to position [65, 0]
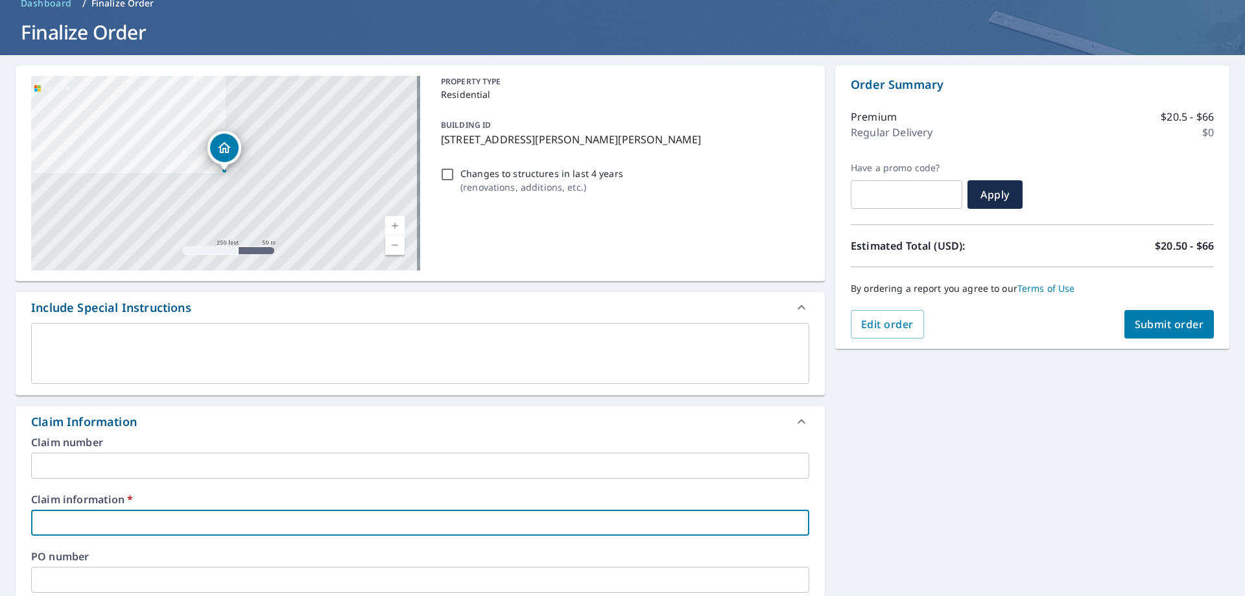
click at [269, 525] on input "text" at bounding box center [420, 523] width 778 height 26
type input "433471"
checkbox input "true"
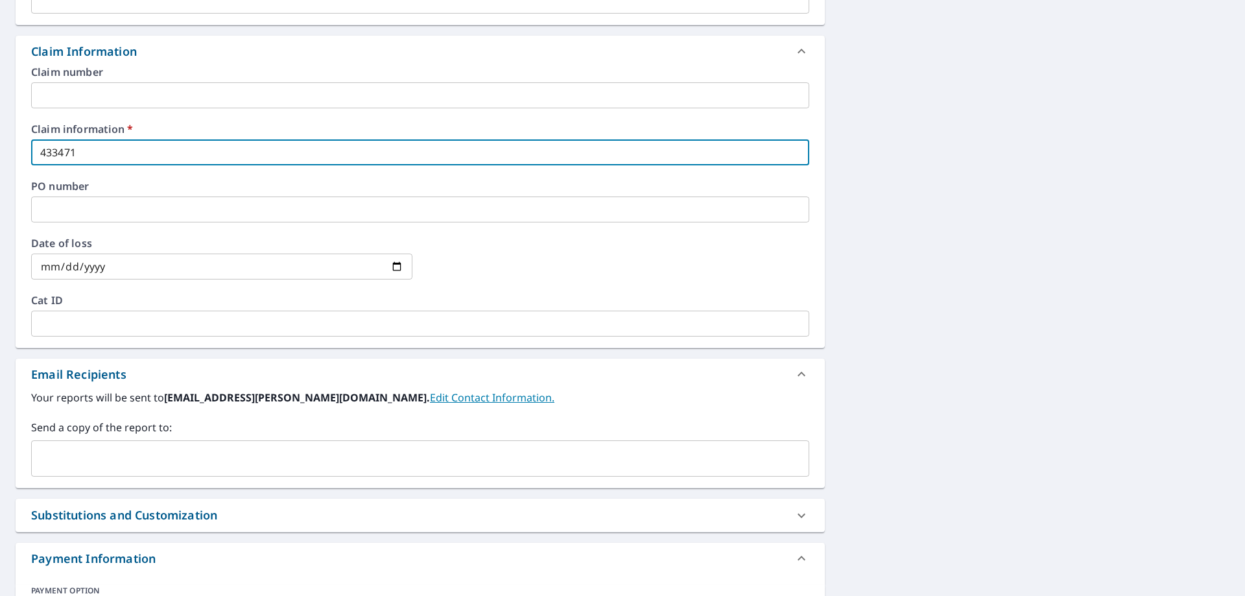
scroll to position [454, 0]
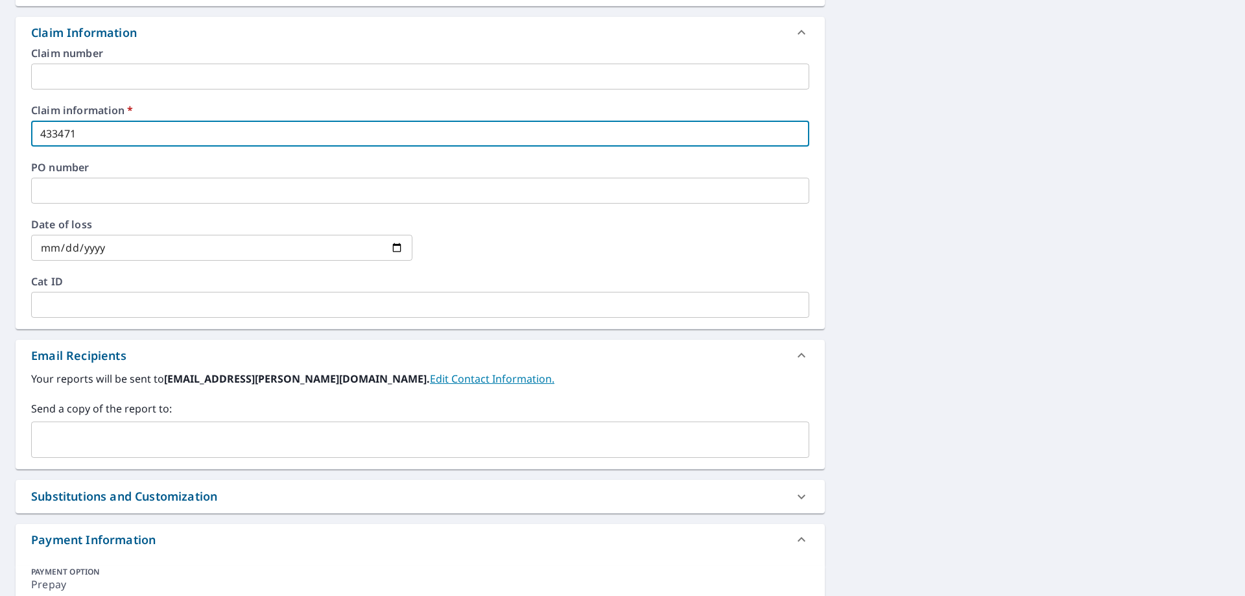
click at [265, 449] on input "text" at bounding box center [410, 439] width 747 height 25
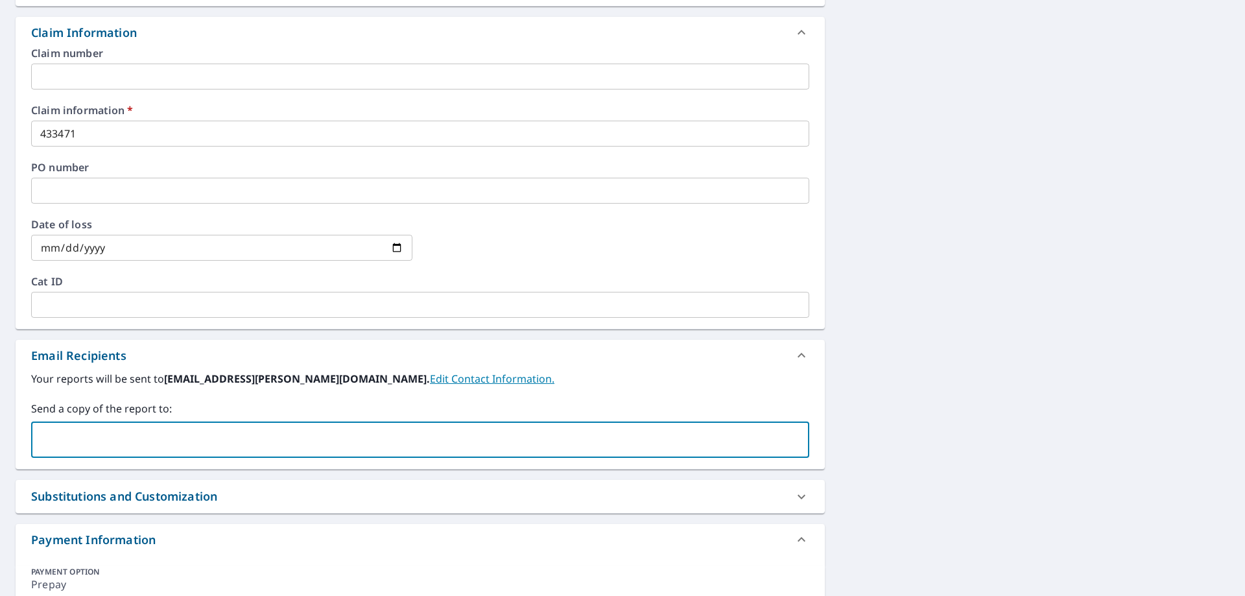
type input "[EMAIL_ADDRESS][PERSON_NAME][DOMAIN_NAME]"
checkbox input "true"
click at [272, 449] on input "text" at bounding box center [528, 439] width 512 height 25
type input "[EMAIL_ADDRESS][PERSON_NAME][DOMAIN_NAME]"
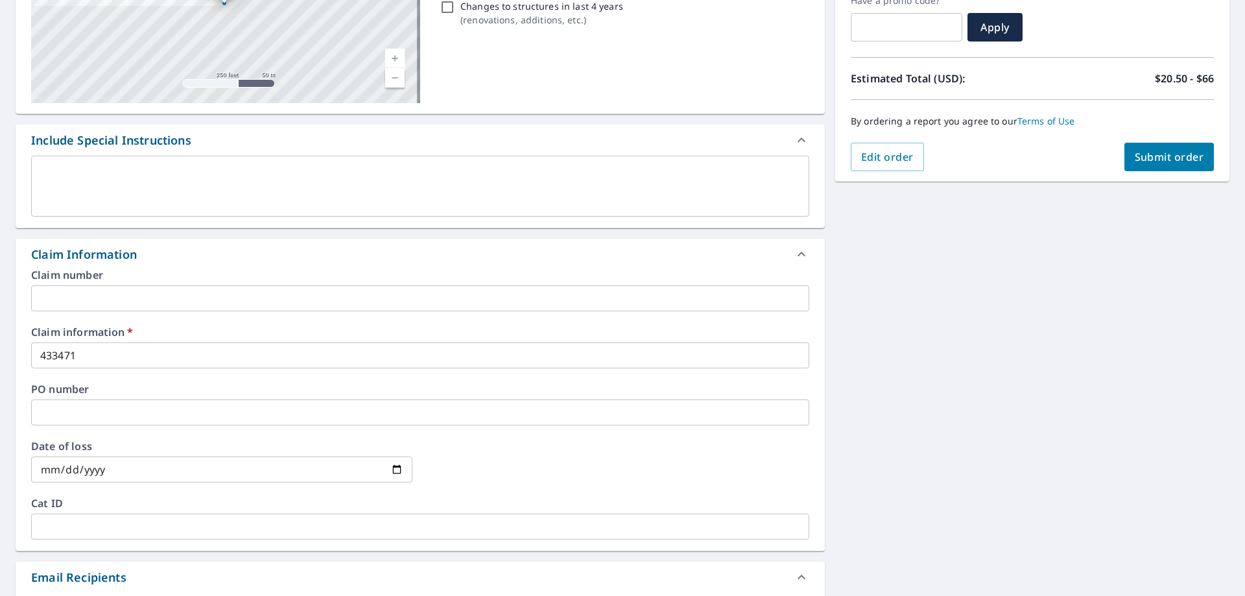
scroll to position [156, 0]
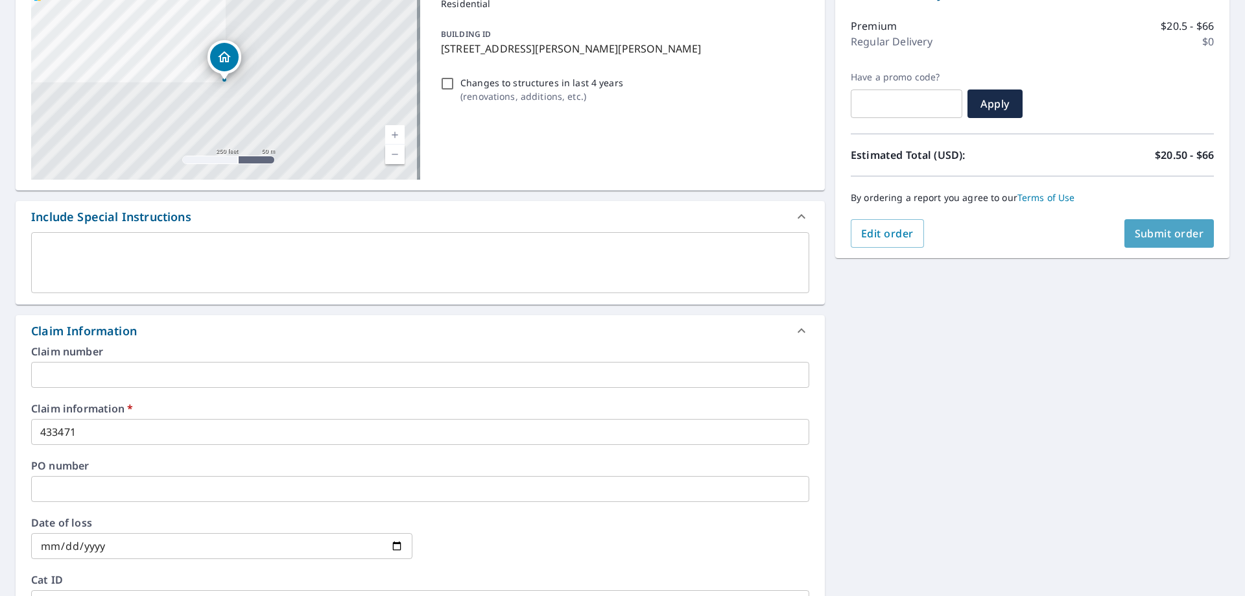
click at [1140, 239] on span "Submit order" at bounding box center [1169, 233] width 69 height 14
checkbox input "true"
